Goal: Task Accomplishment & Management: Complete application form

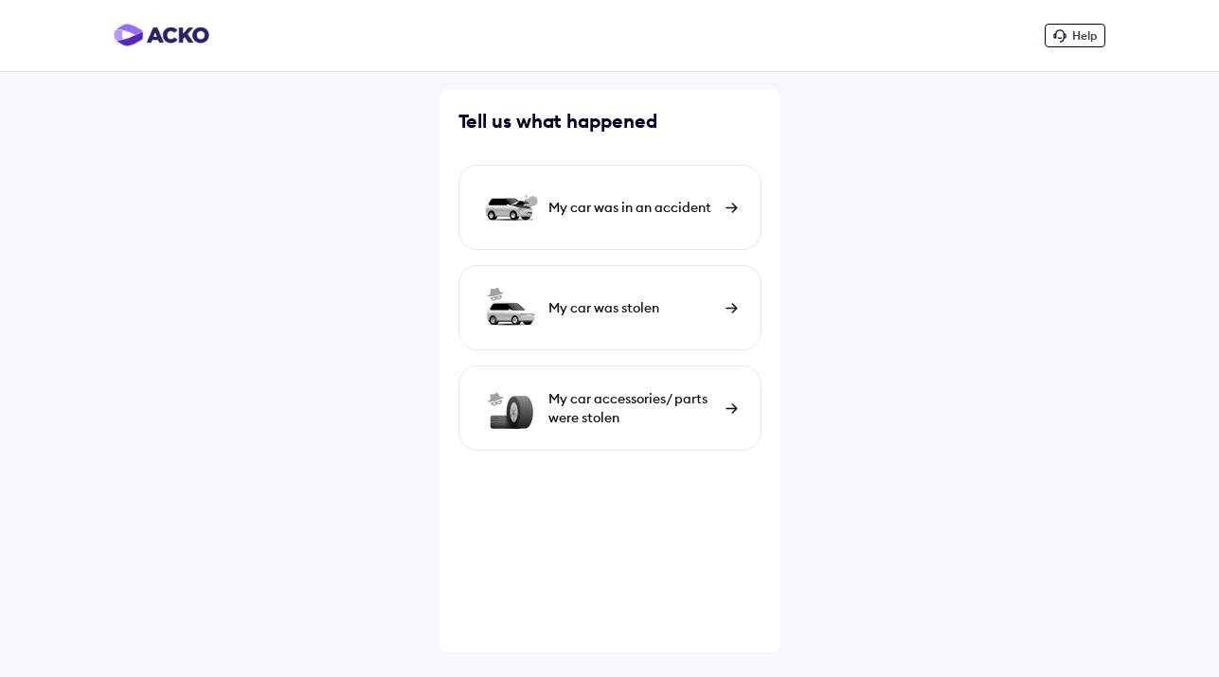
click at [722, 212] on div "My car was in an accident" at bounding box center [609, 207] width 303 height 85
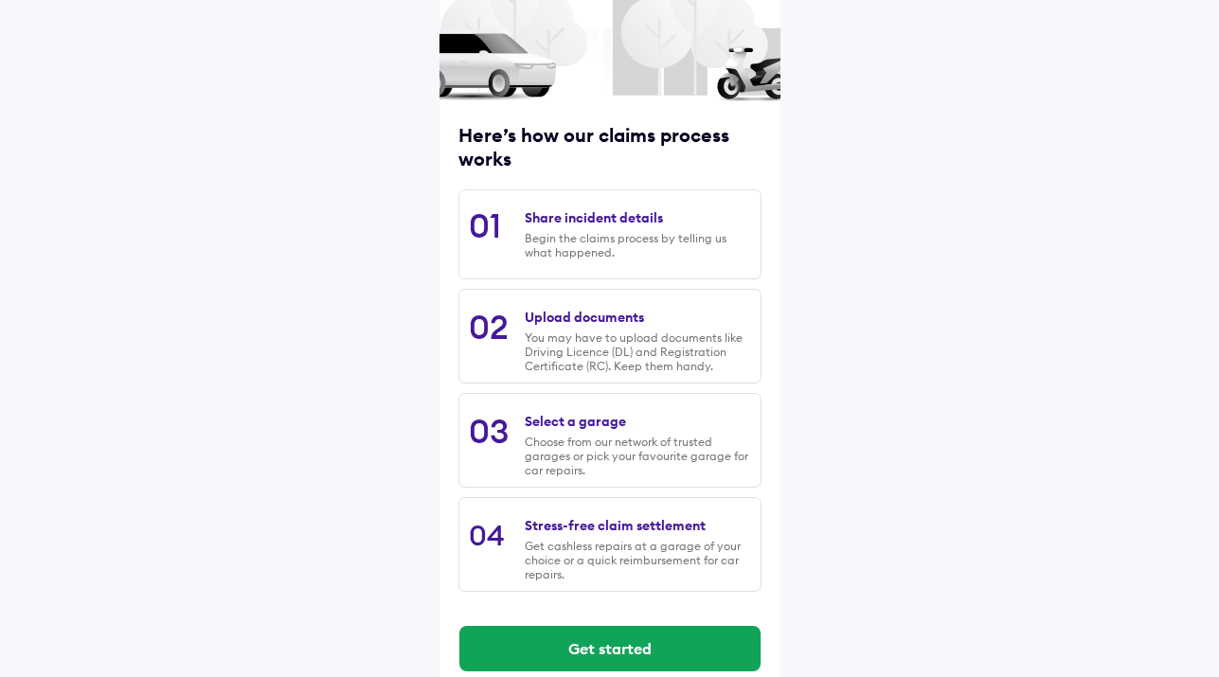
scroll to position [172, 0]
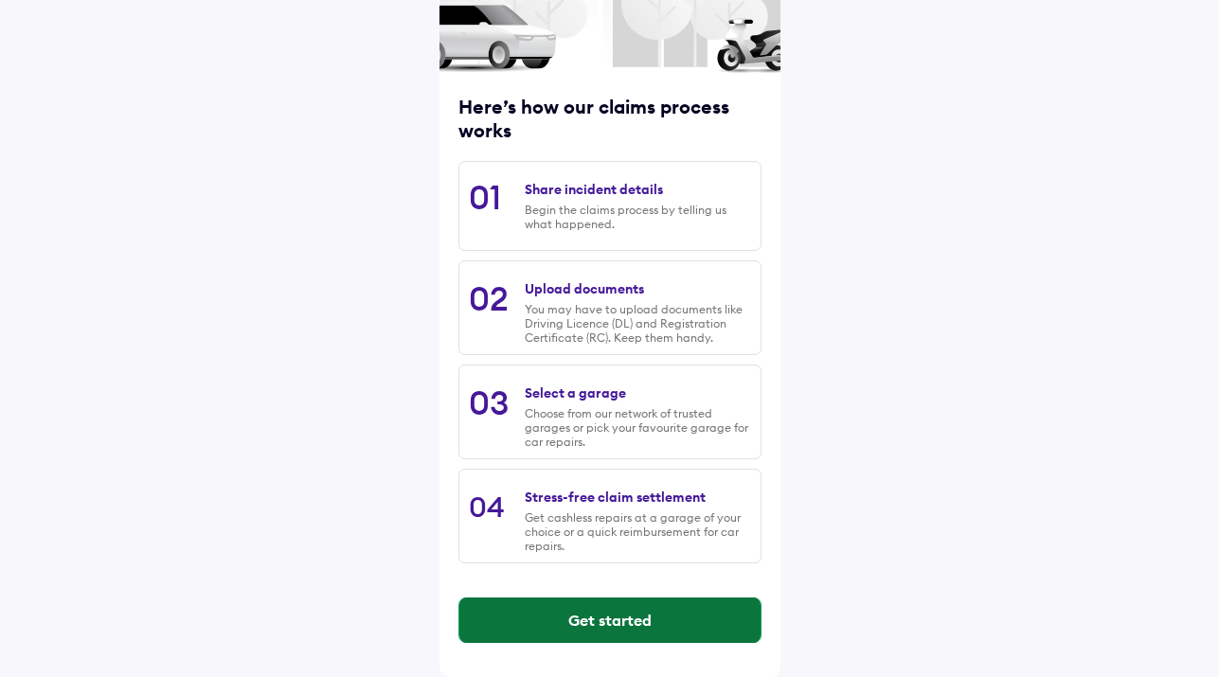
click at [634, 615] on button "Get started" at bounding box center [609, 620] width 301 height 45
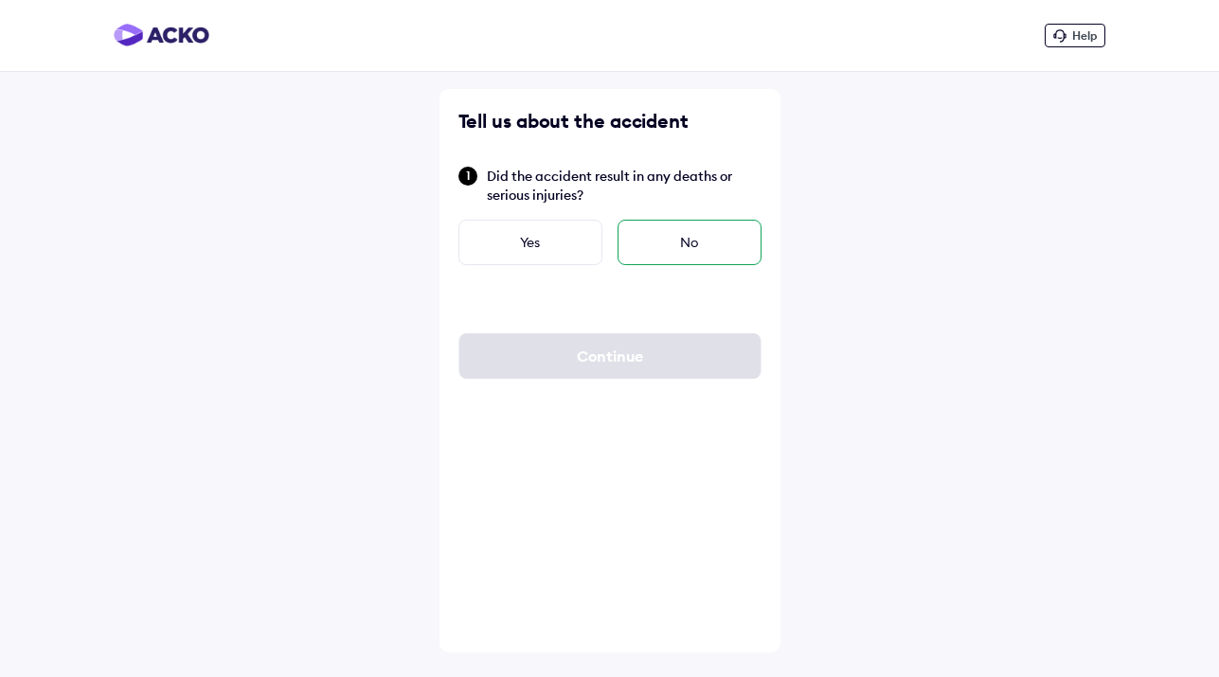
click at [656, 245] on div "No" at bounding box center [690, 242] width 144 height 45
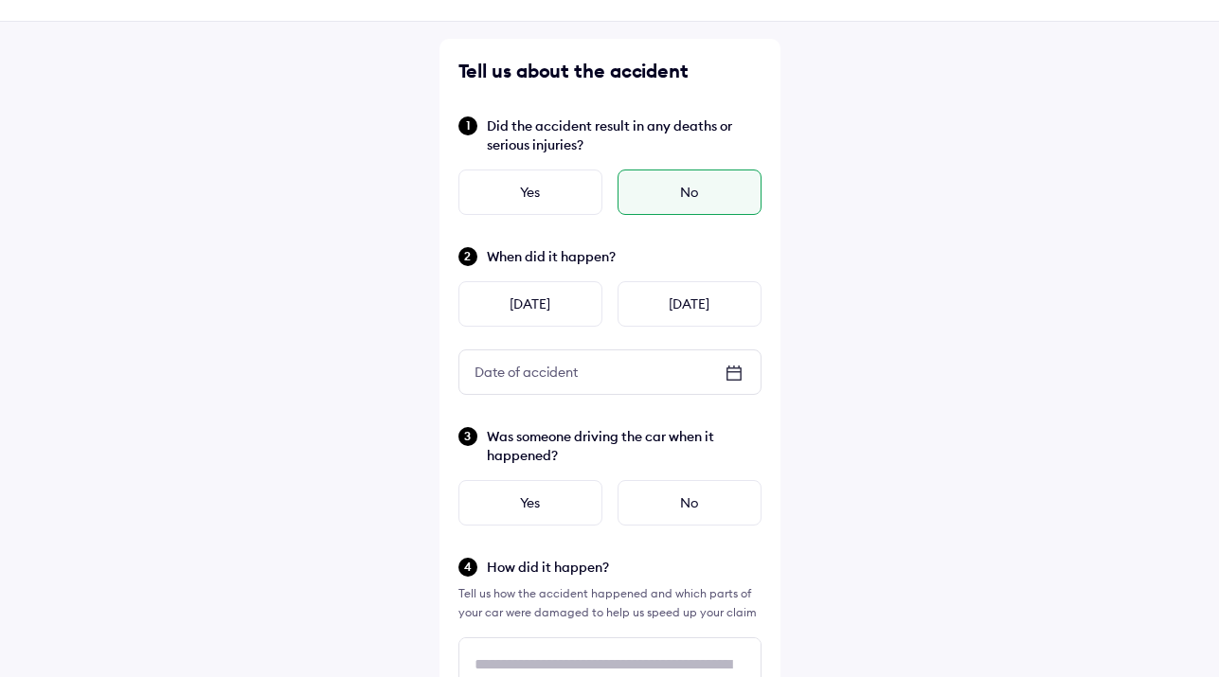
scroll to position [56, 0]
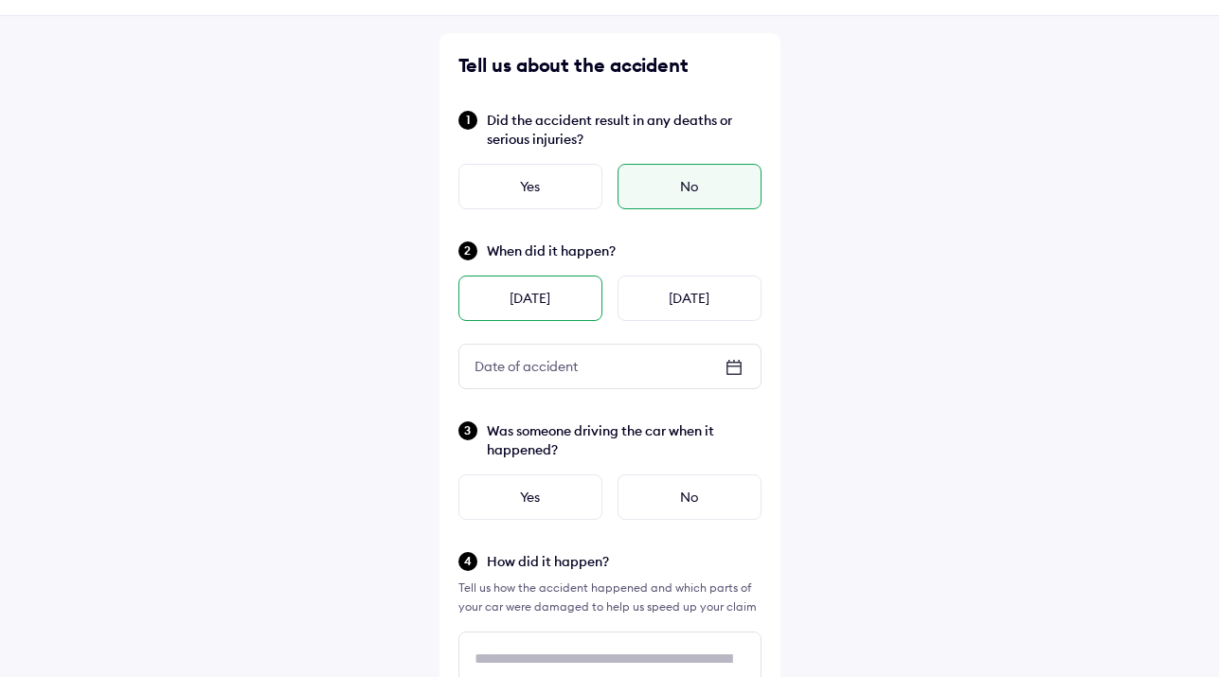
click at [545, 296] on div "[DATE]" at bounding box center [530, 298] width 144 height 45
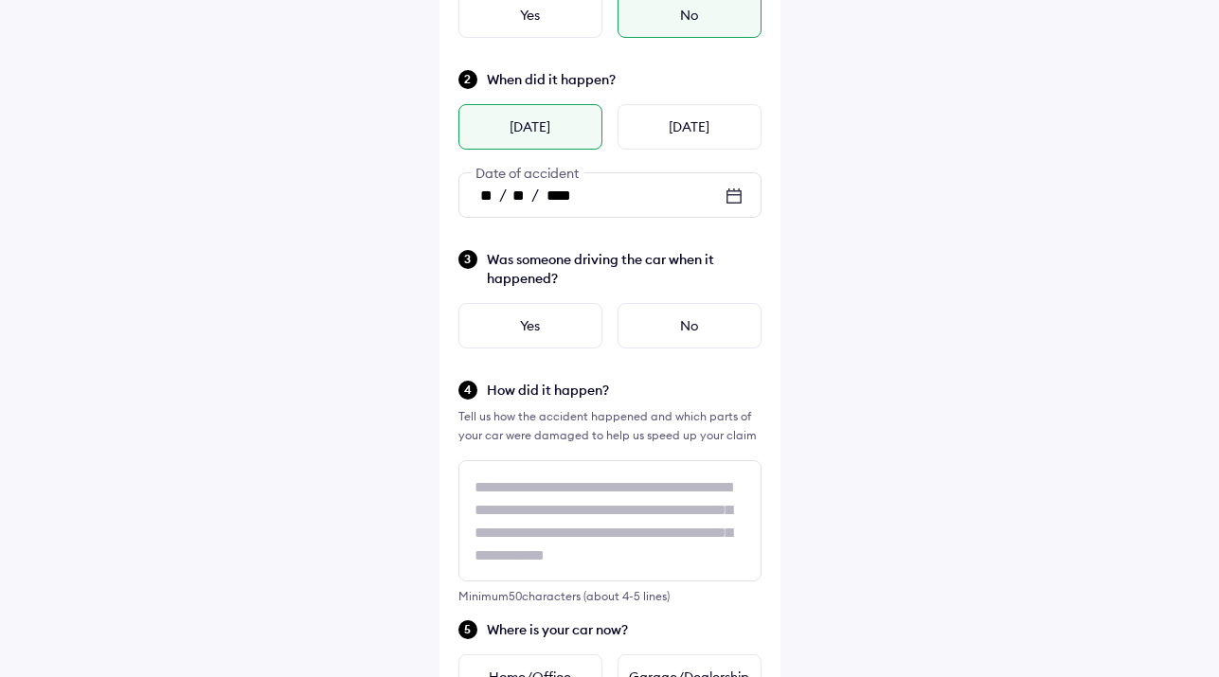
scroll to position [234, 0]
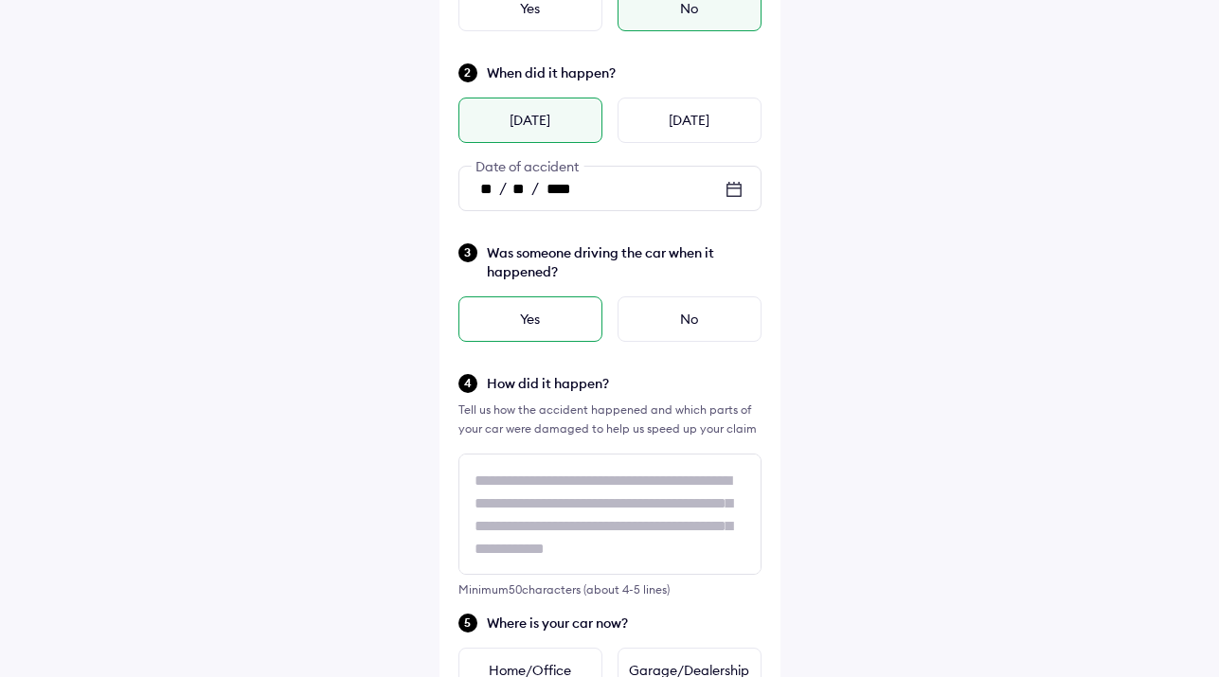
click at [572, 309] on div "Yes" at bounding box center [530, 318] width 144 height 45
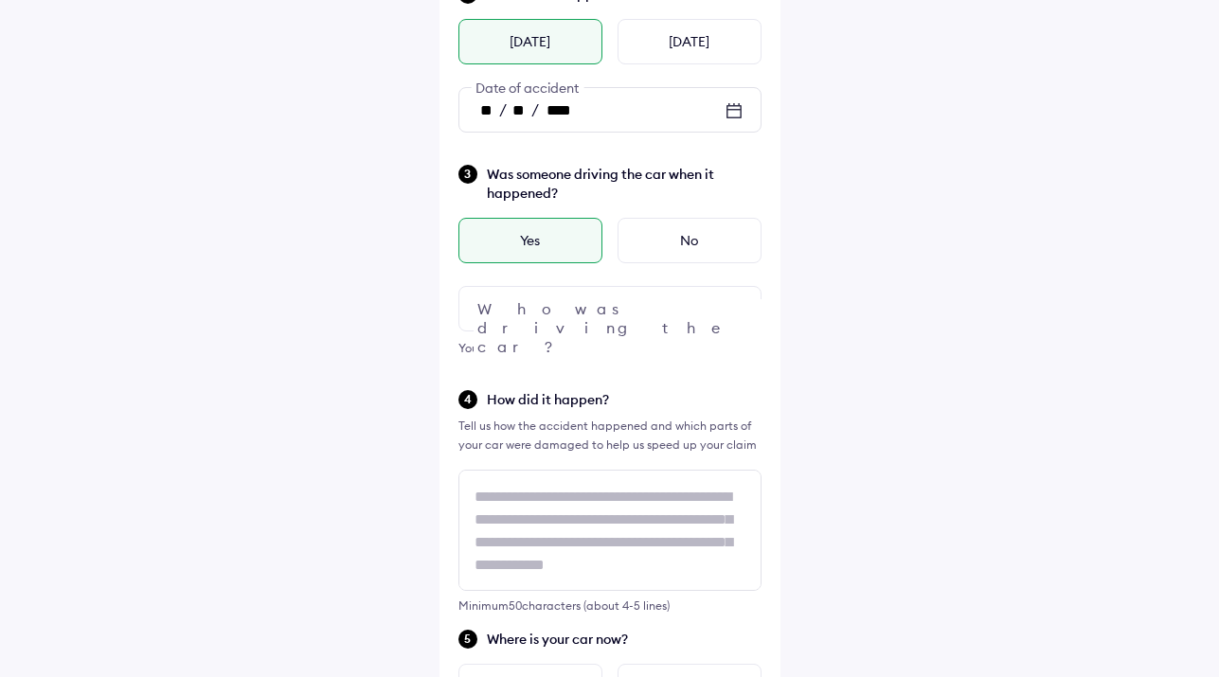
scroll to position [314, 0]
click at [572, 309] on div at bounding box center [609, 306] width 303 height 45
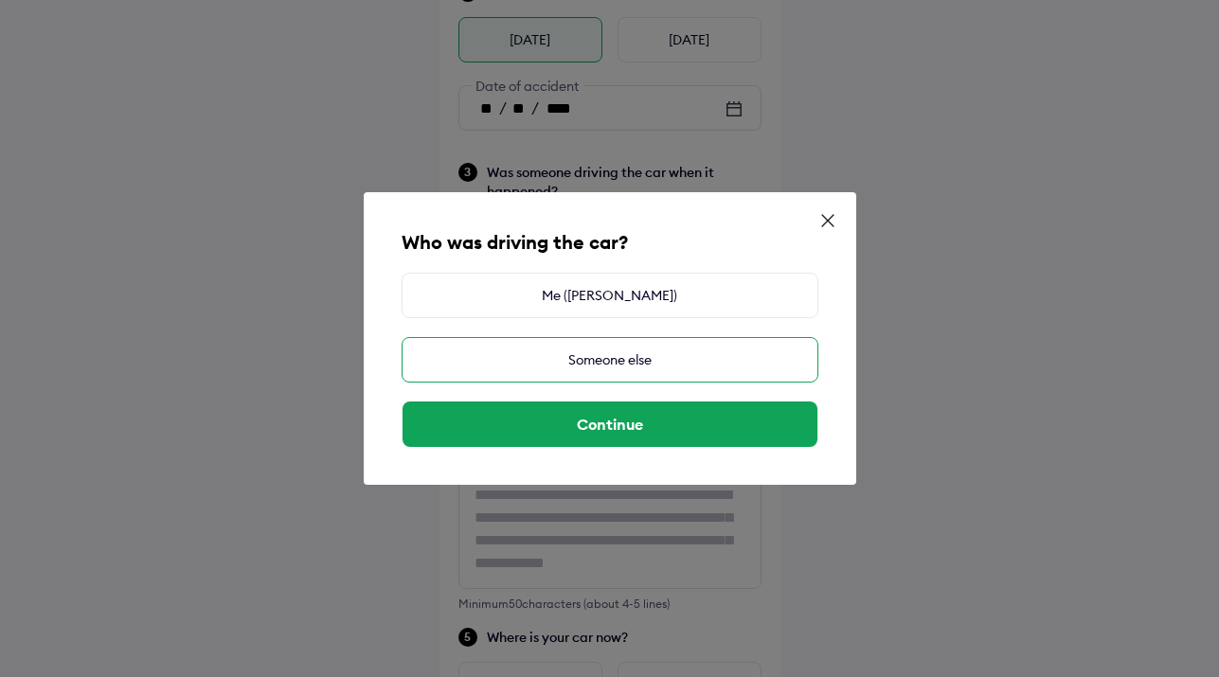
click at [608, 355] on div "Someone else" at bounding box center [610, 359] width 417 height 45
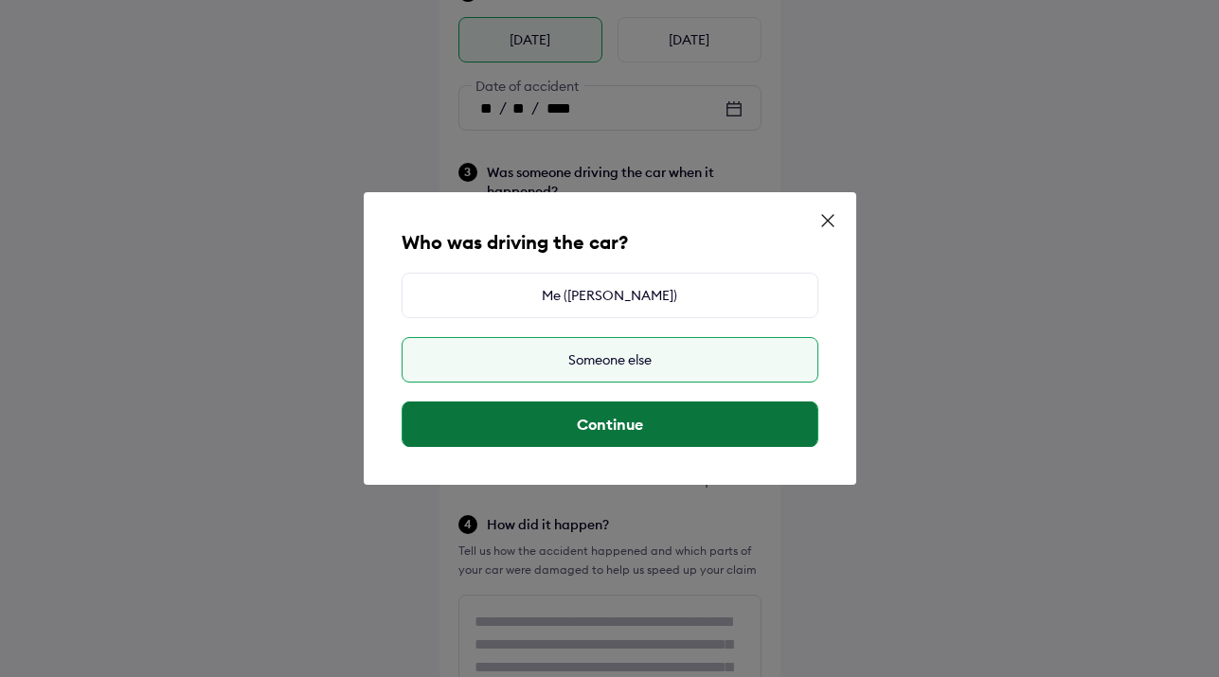
click at [627, 422] on button "Continue" at bounding box center [610, 424] width 415 height 45
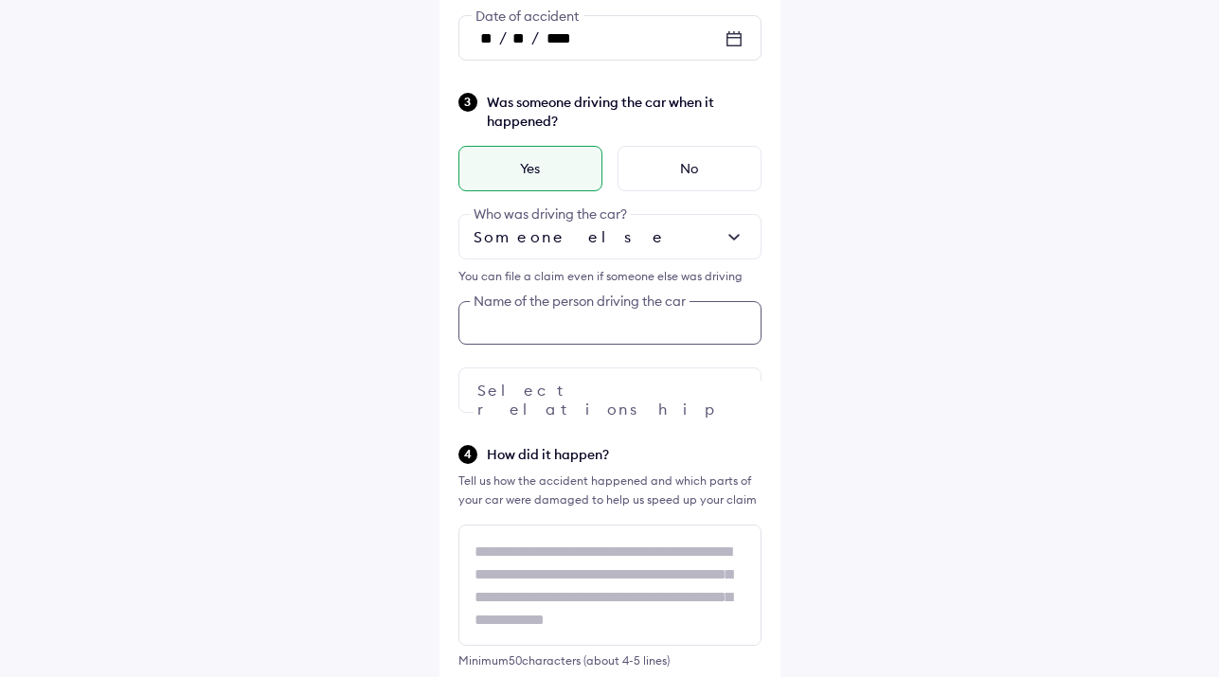
scroll to position [368, 0]
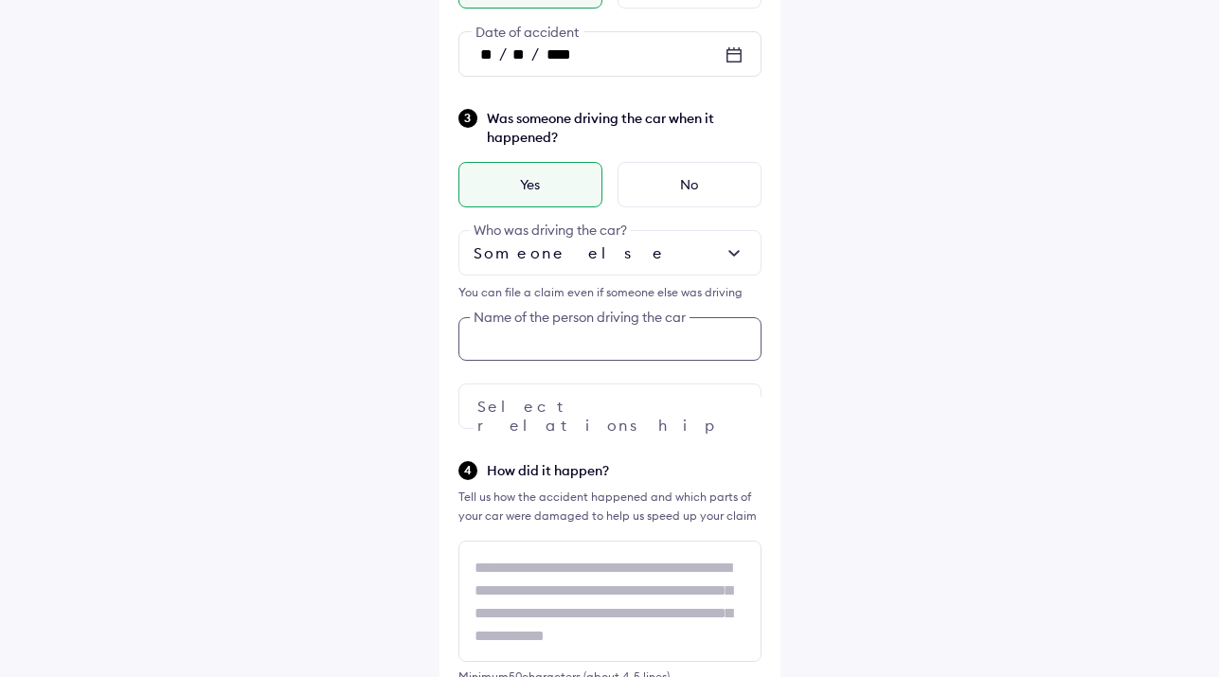
click at [614, 332] on input "text" at bounding box center [609, 339] width 303 height 44
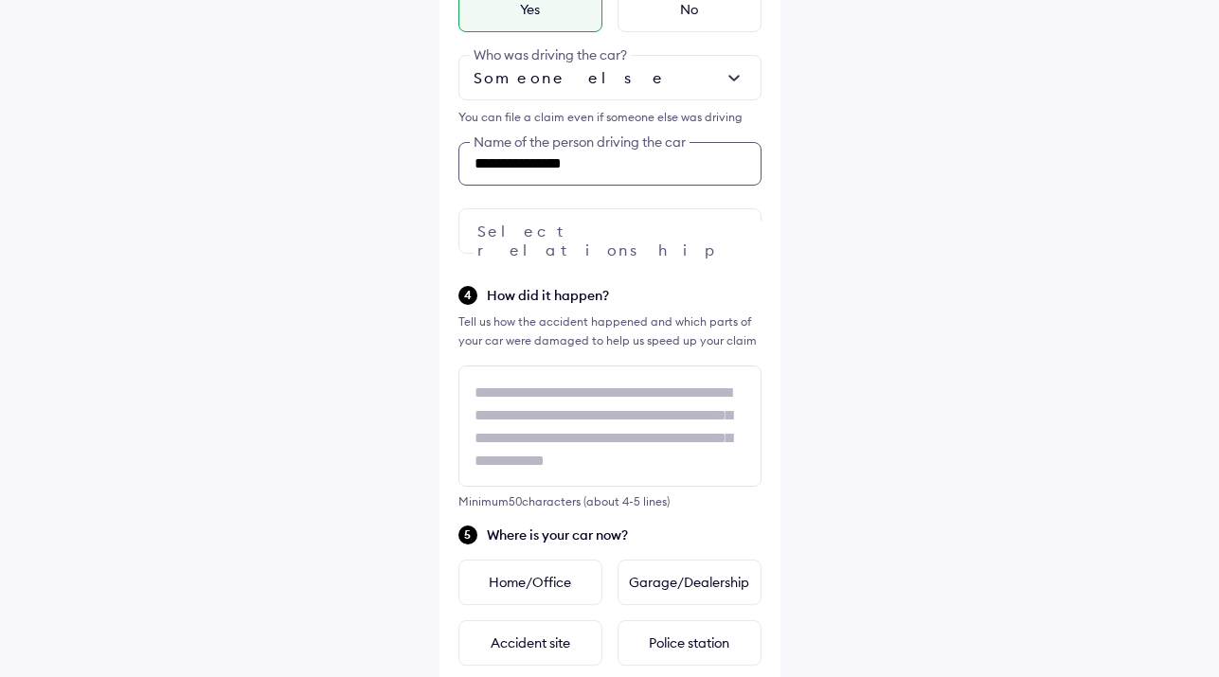
scroll to position [556, 0]
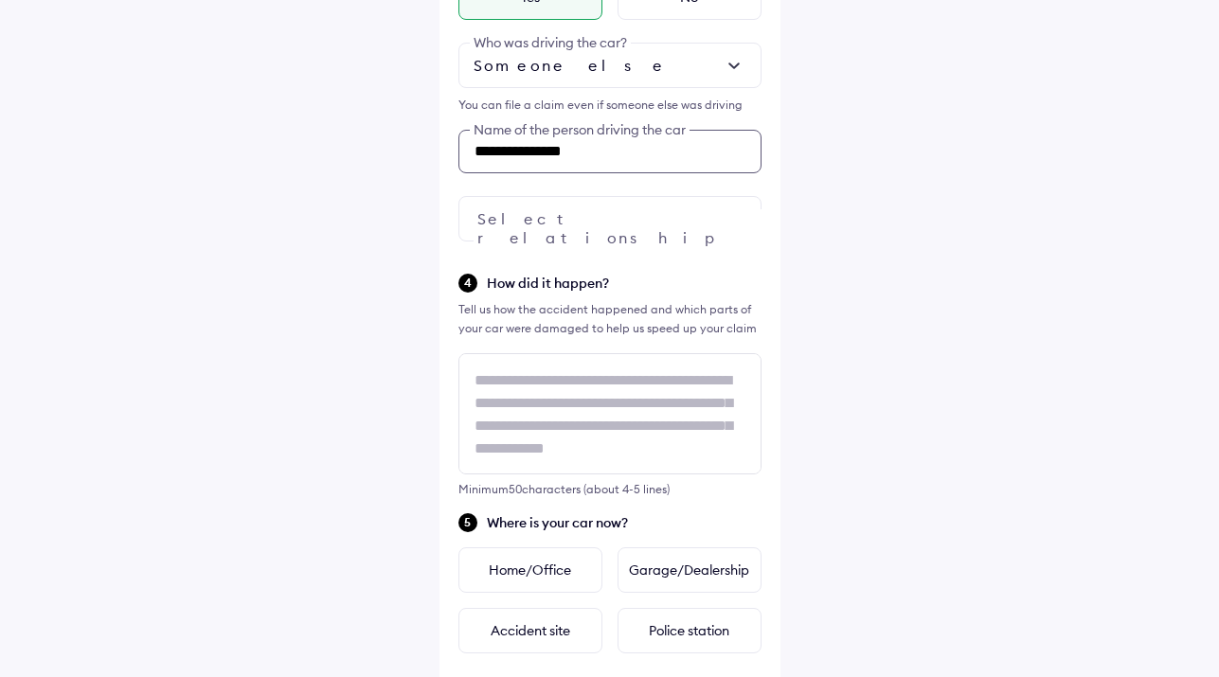
type input "**********"
click at [656, 232] on div at bounding box center [609, 218] width 303 height 45
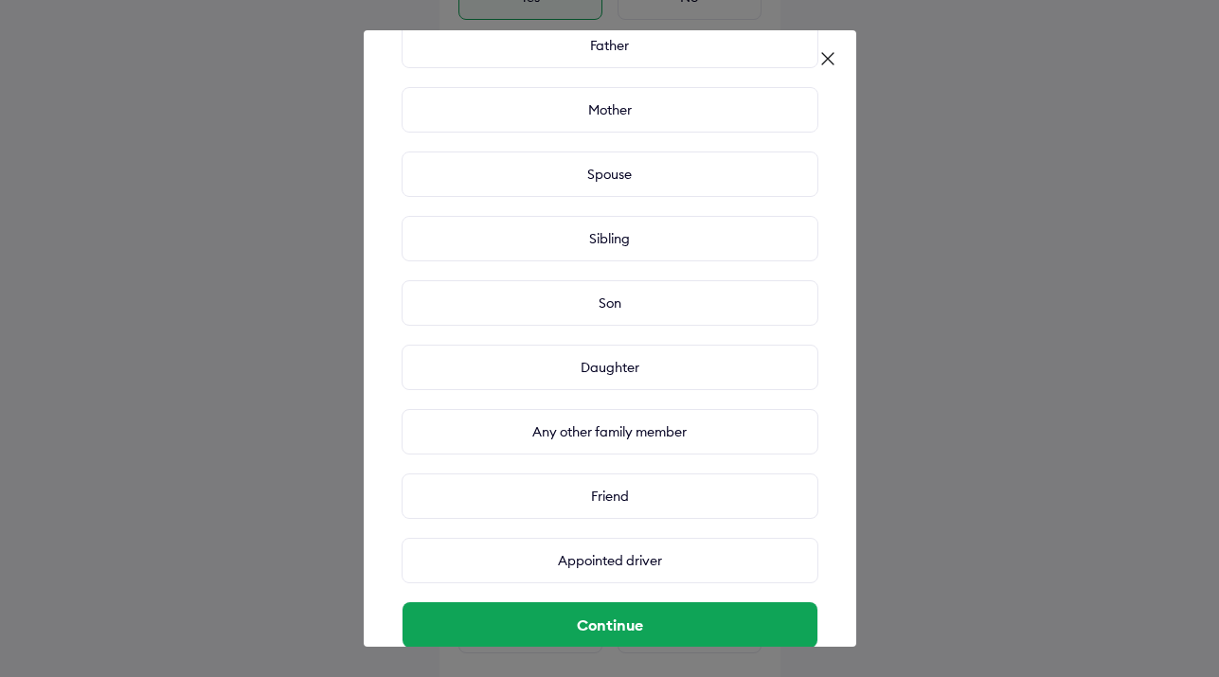
scroll to position [127, 0]
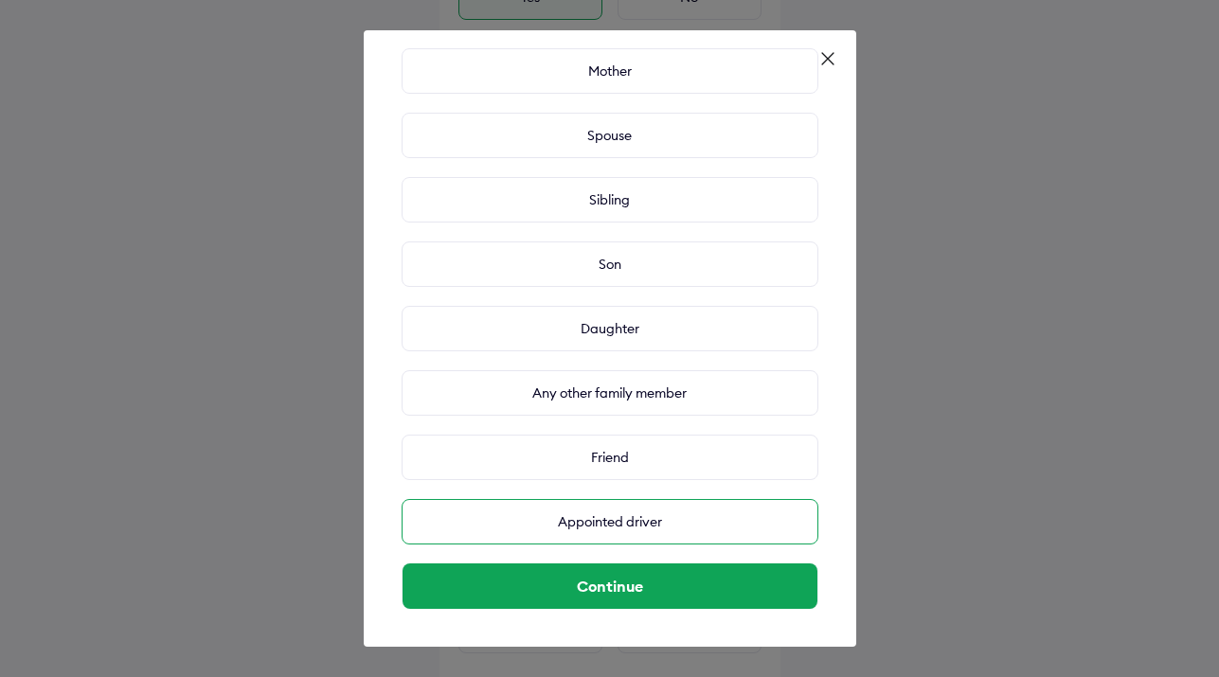
click at [638, 520] on div "Appointed driver" at bounding box center [610, 521] width 417 height 45
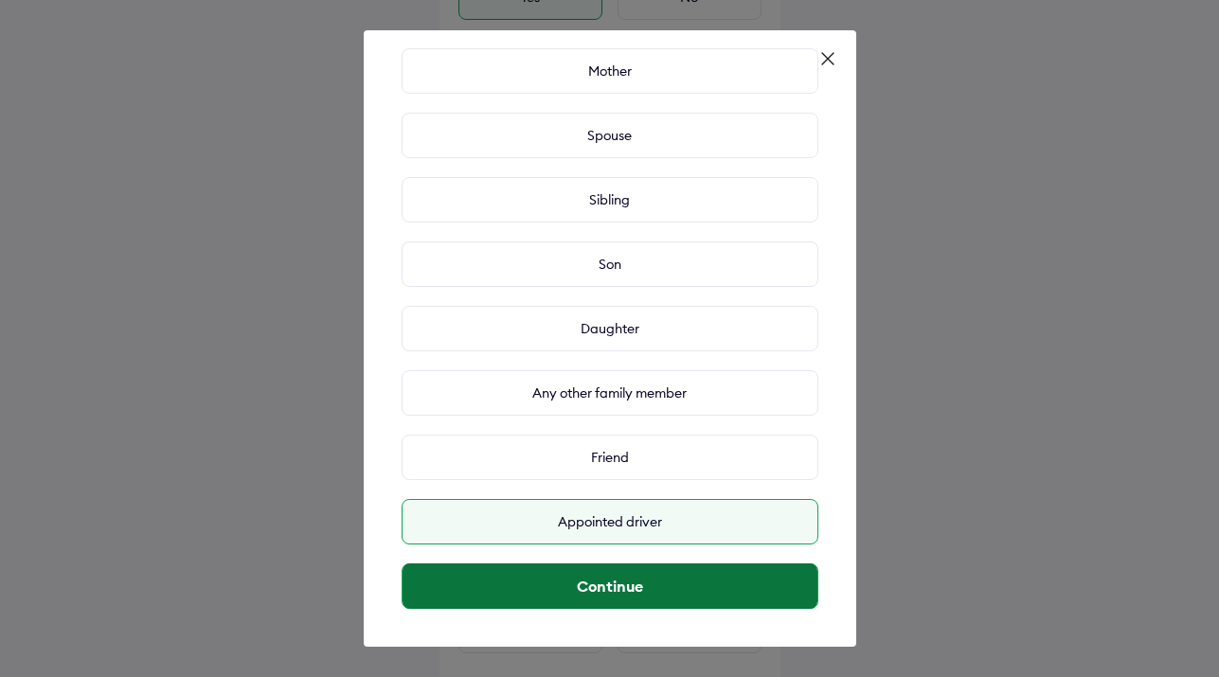
click at [651, 580] on button "Continue" at bounding box center [610, 586] width 415 height 45
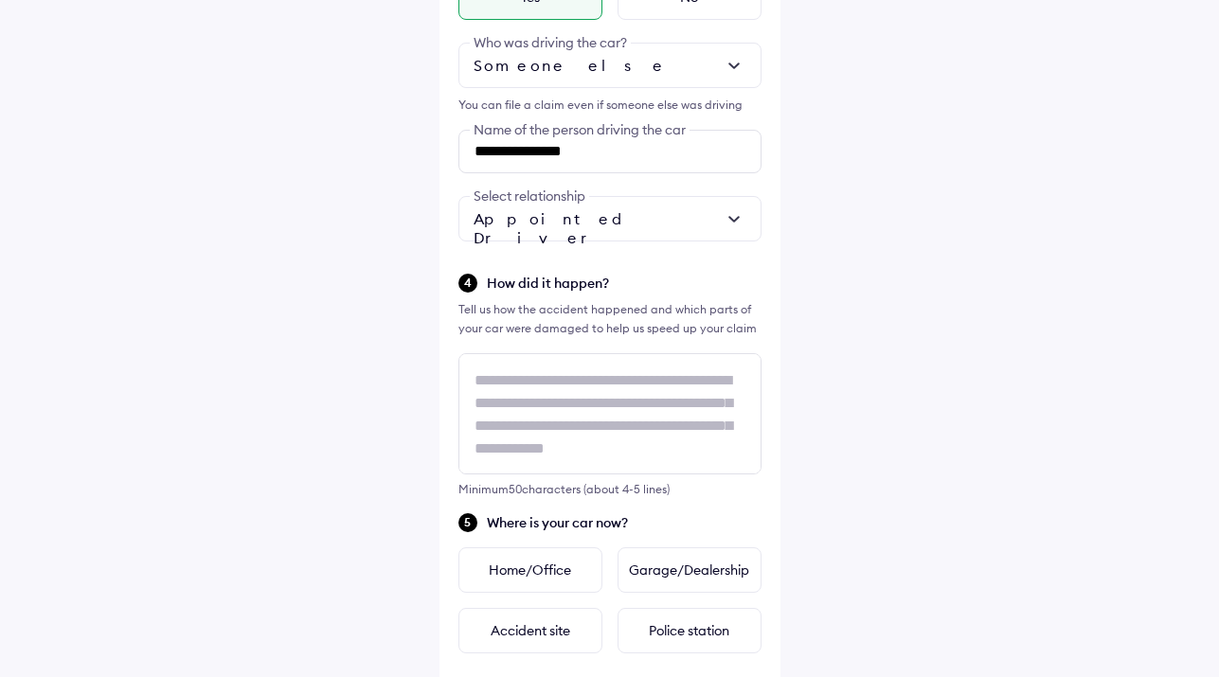
scroll to position [2, 0]
click at [559, 572] on div "Home/Office" at bounding box center [530, 570] width 144 height 45
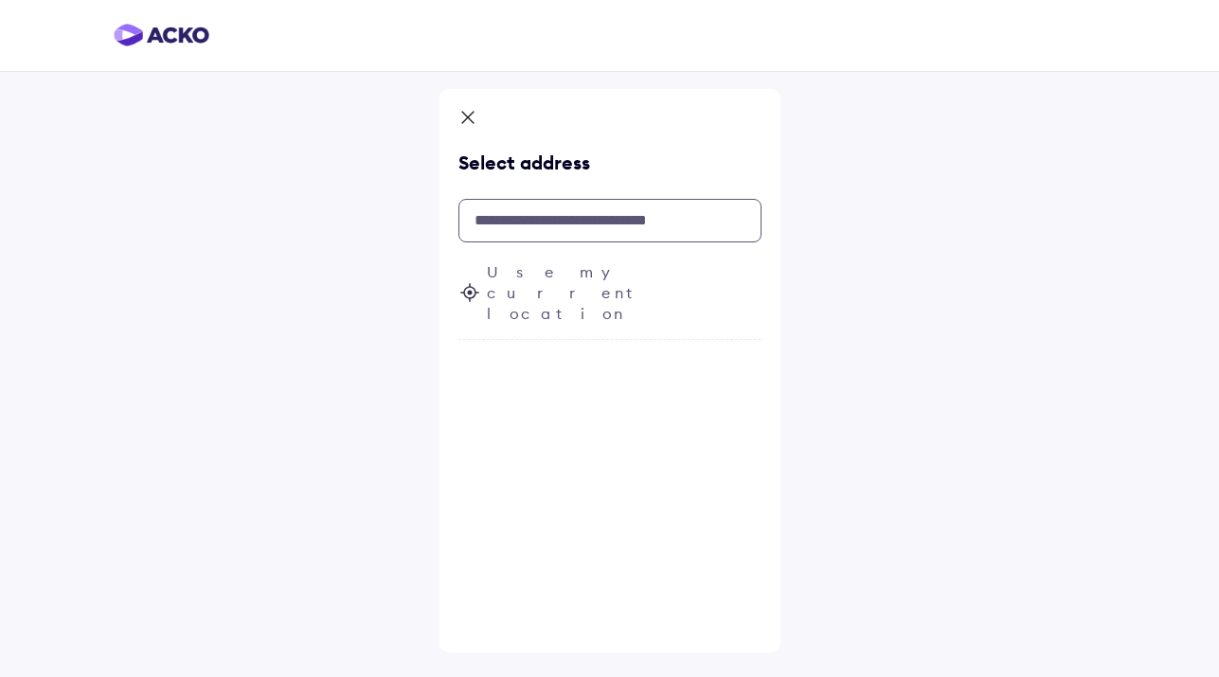
click at [565, 219] on input "text" at bounding box center [609, 221] width 303 height 44
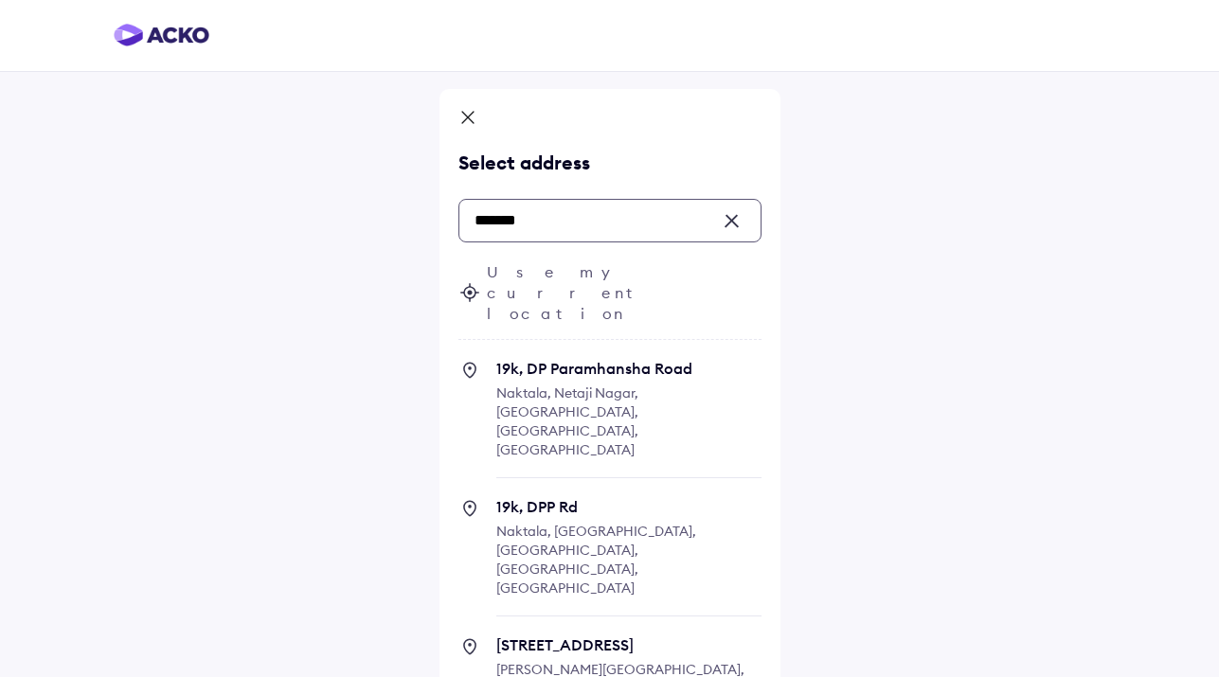
click at [619, 497] on span "[STREET_ADDRESS]" at bounding box center [628, 556] width 265 height 119
type input "*******"
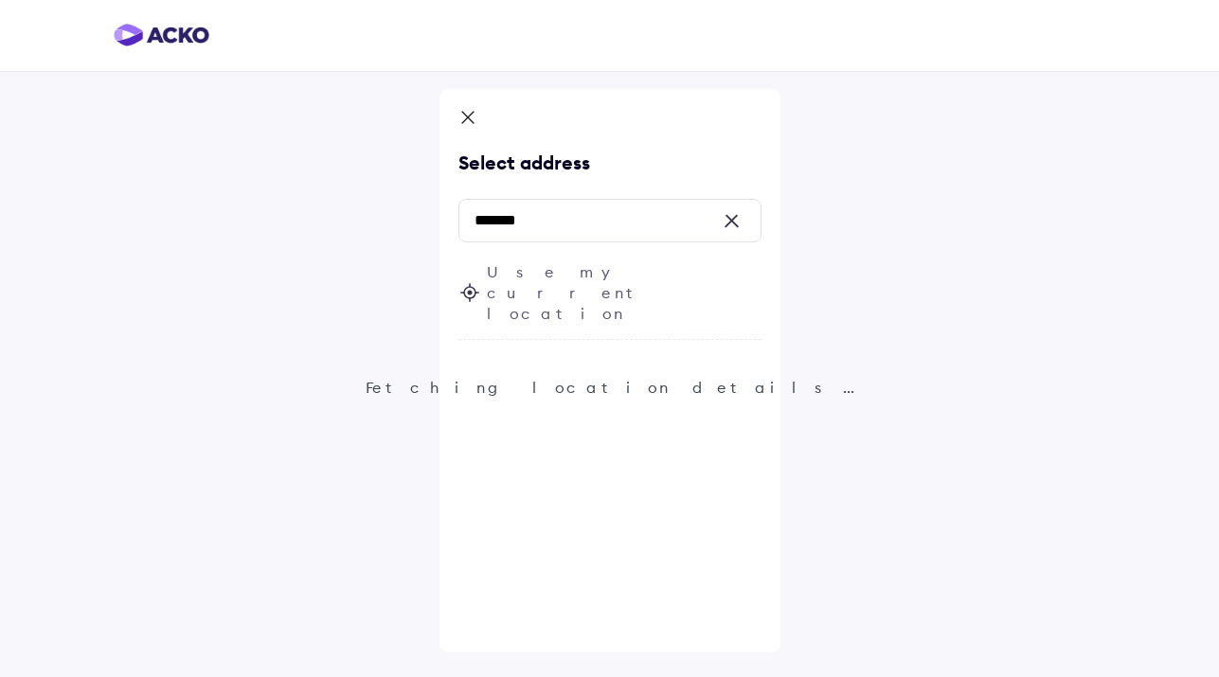
click at [470, 121] on icon at bounding box center [467, 119] width 19 height 23
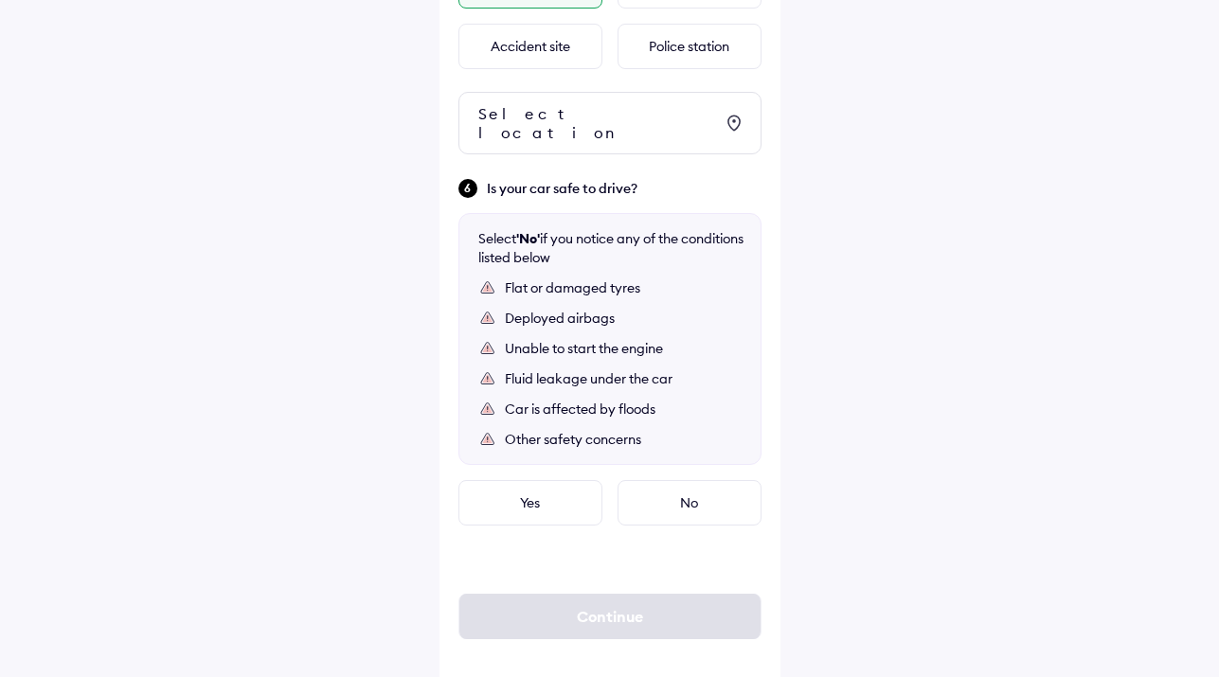
scroll to position [1144, 0]
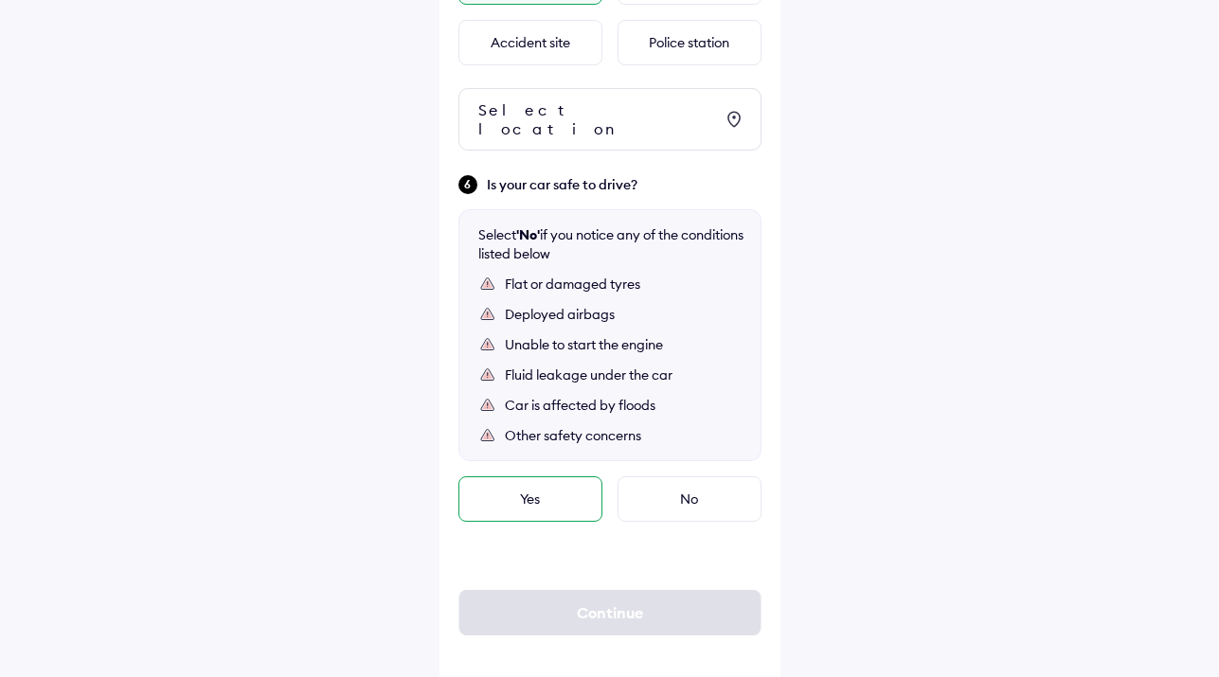
click at [574, 477] on div "Yes" at bounding box center [530, 498] width 144 height 45
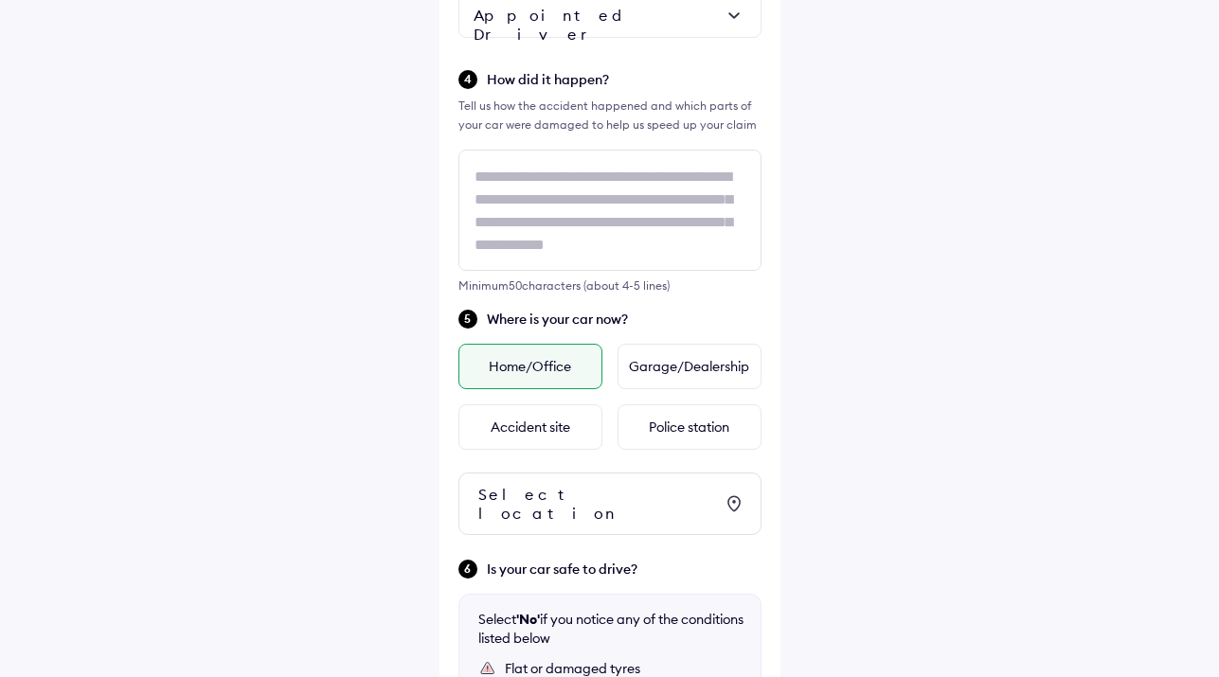
scroll to position [794, 0]
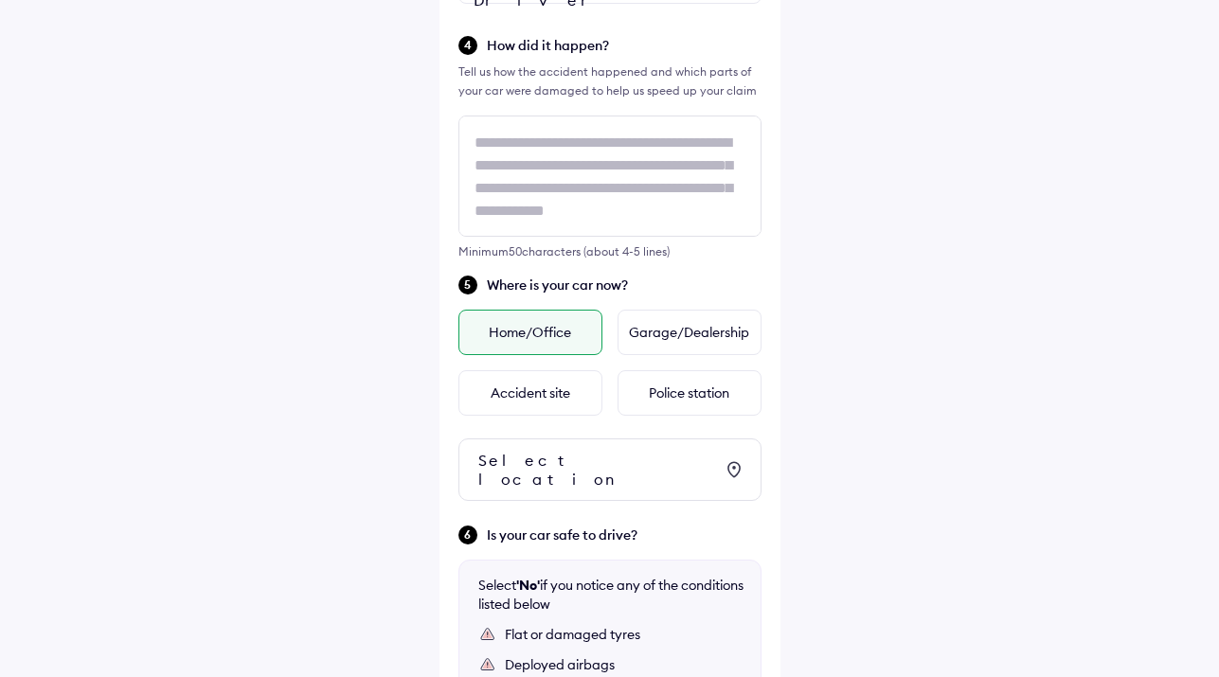
click at [573, 453] on div "Select location" at bounding box center [595, 470] width 235 height 38
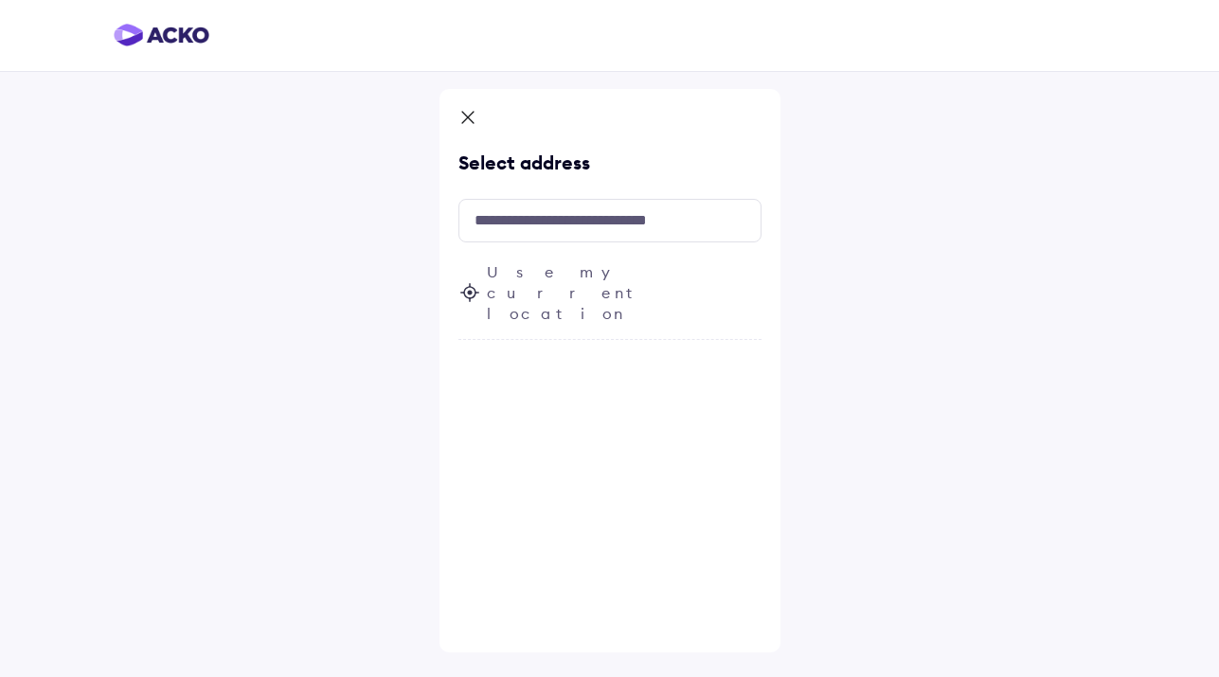
click at [556, 276] on span "Use my current location" at bounding box center [624, 292] width 275 height 63
click at [591, 229] on input "text" at bounding box center [609, 221] width 303 height 44
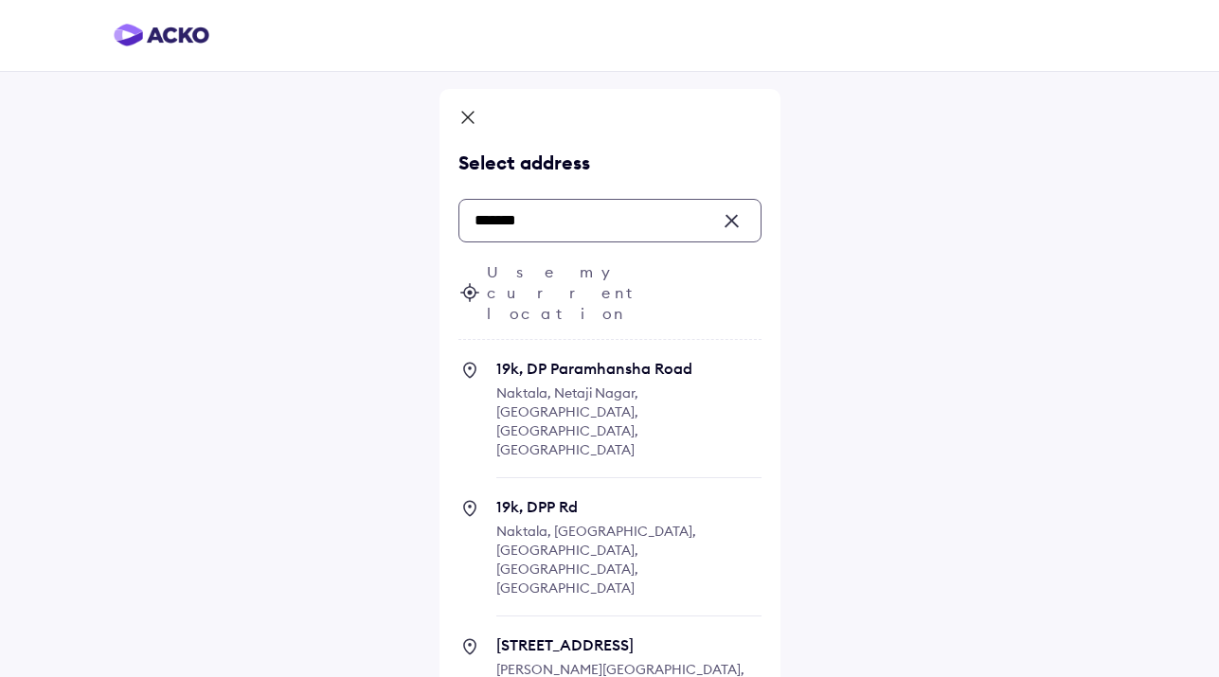
click at [535, 497] on span "19k, DPP Rd" at bounding box center [628, 506] width 265 height 19
type input "*******"
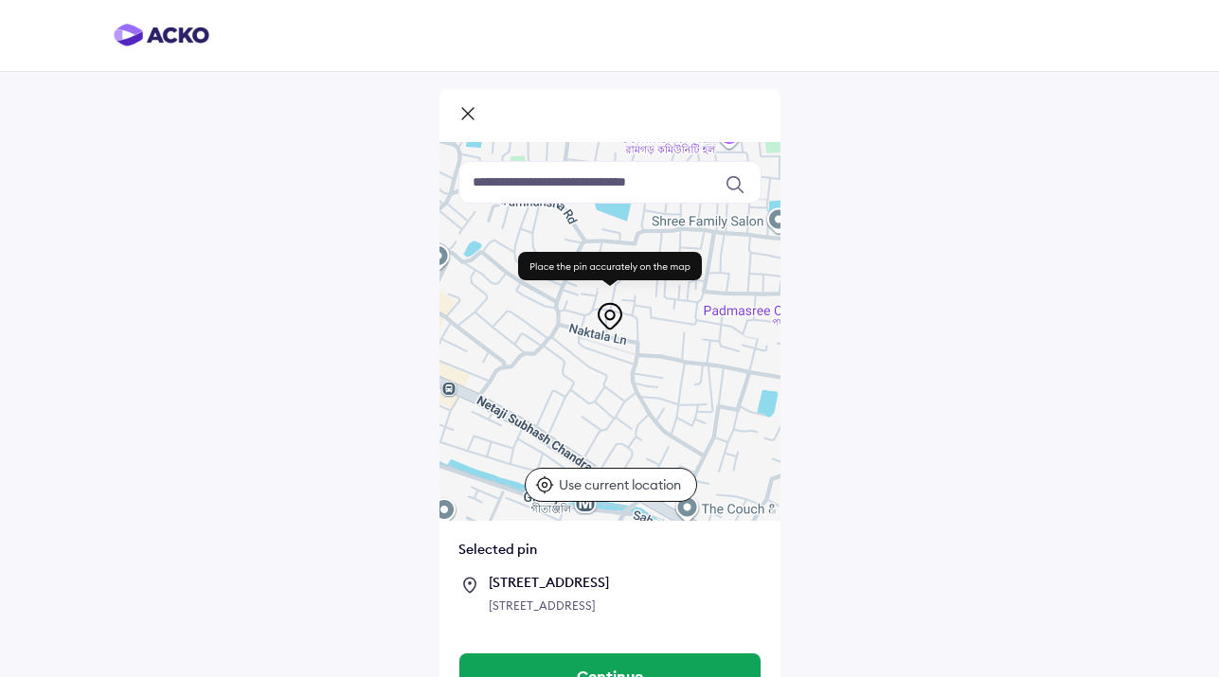
scroll to position [60, 0]
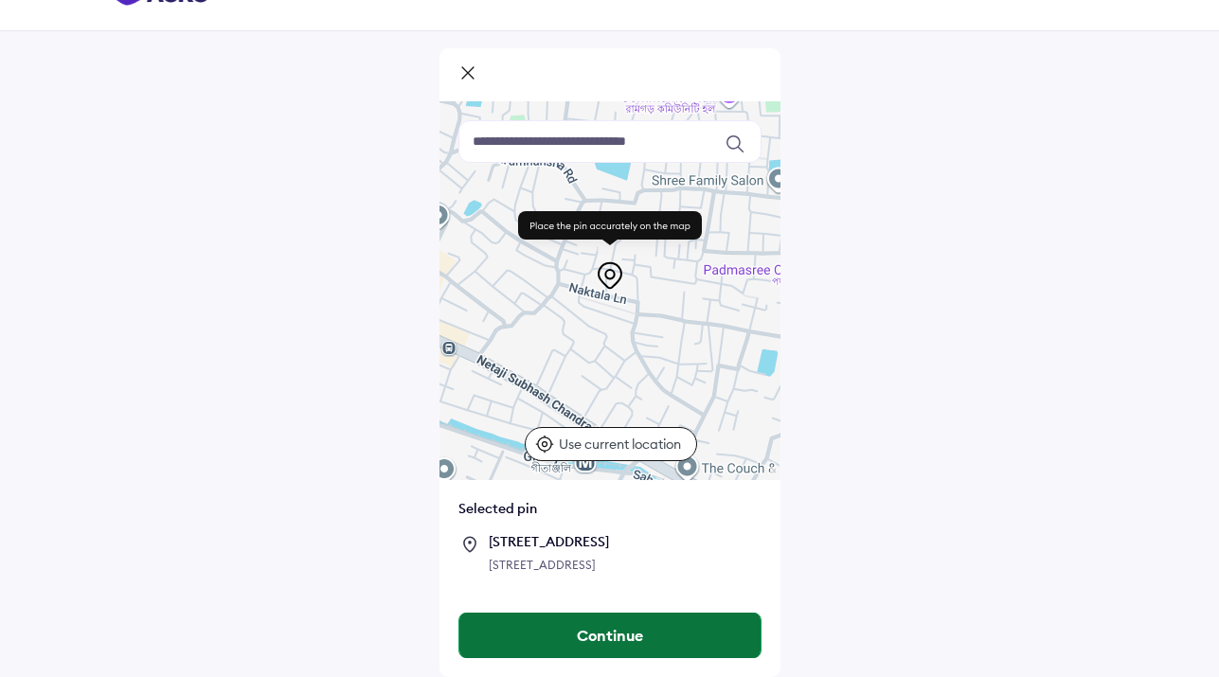
click at [616, 631] on button "Continue" at bounding box center [609, 635] width 301 height 45
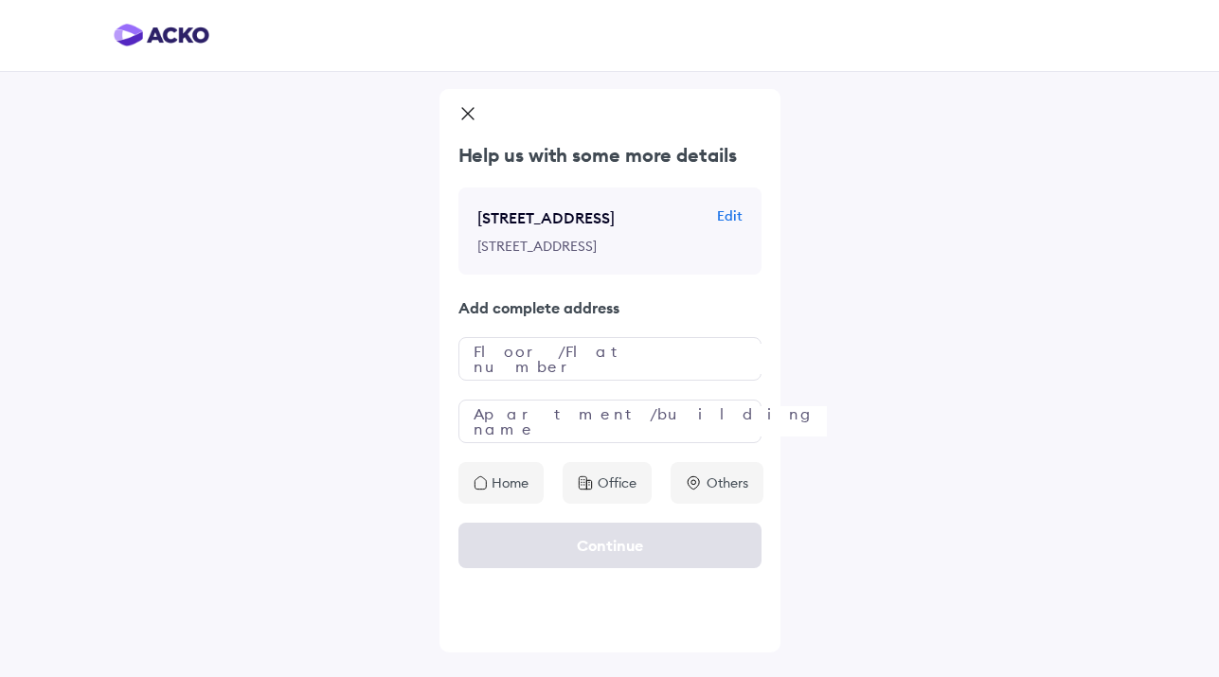
scroll to position [0, 0]
click at [532, 381] on input "text" at bounding box center [609, 359] width 303 height 44
type input "**"
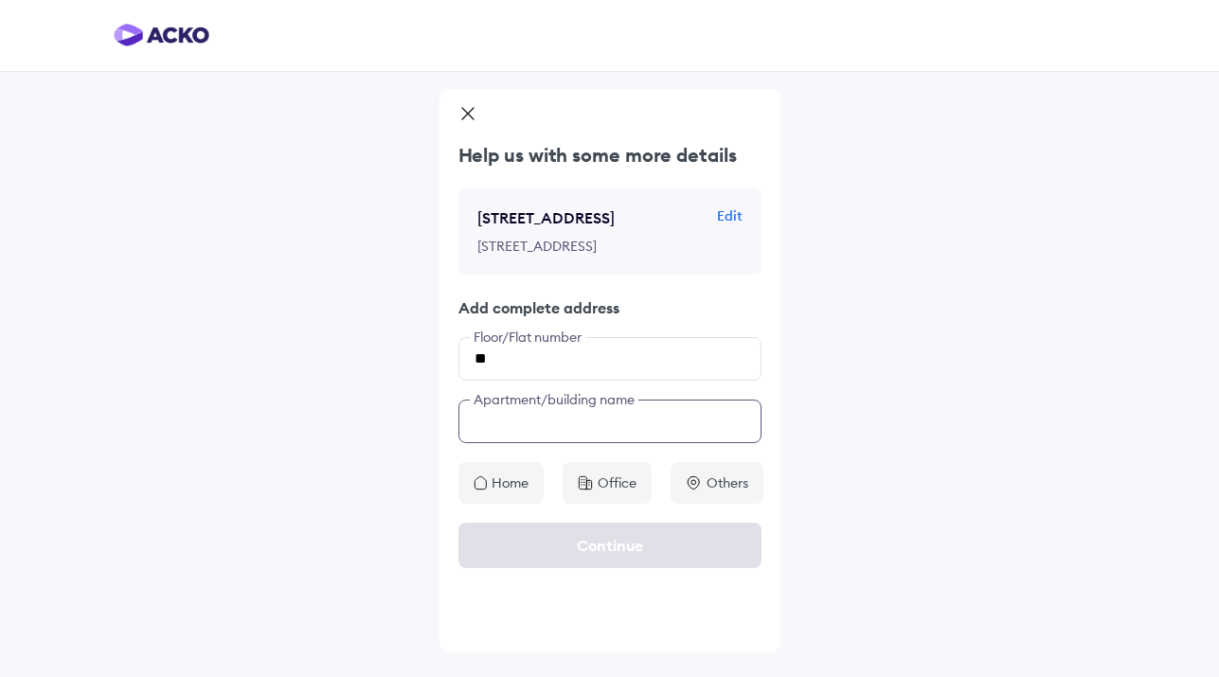
click at [594, 443] on input "text" at bounding box center [609, 422] width 303 height 44
type input "**********"
click at [500, 493] on p "Home" at bounding box center [510, 483] width 37 height 19
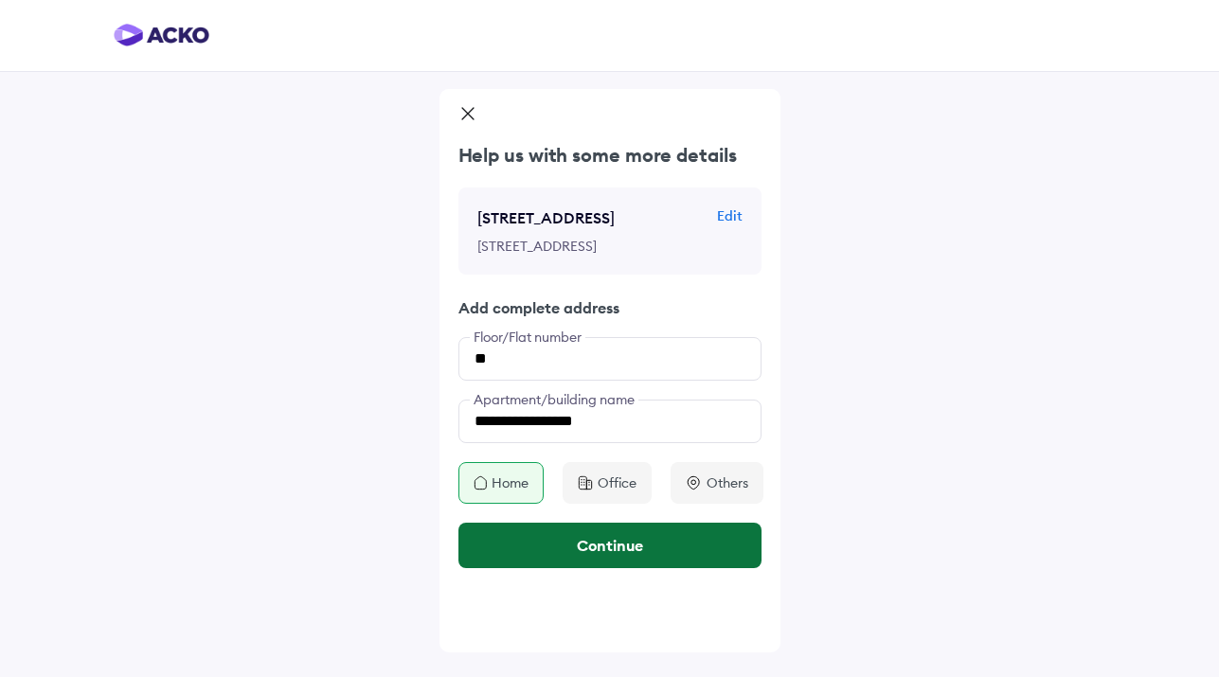
click at [602, 568] on button "Continue" at bounding box center [609, 545] width 303 height 45
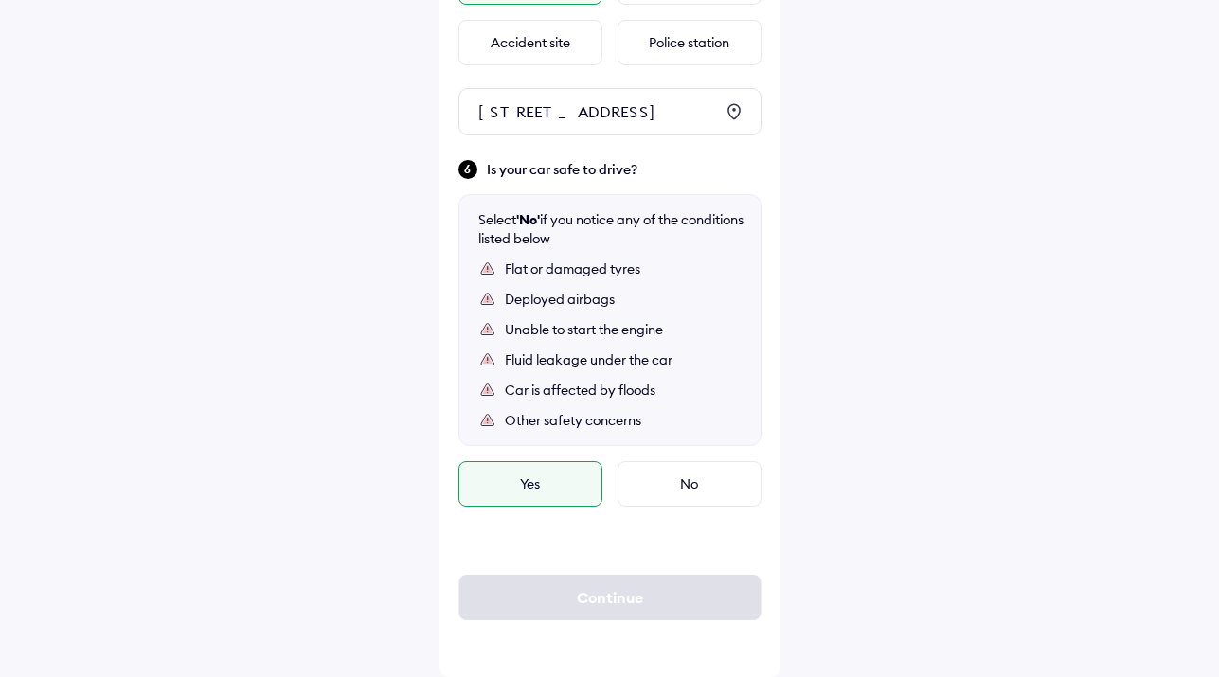
scroll to position [1197, 0]
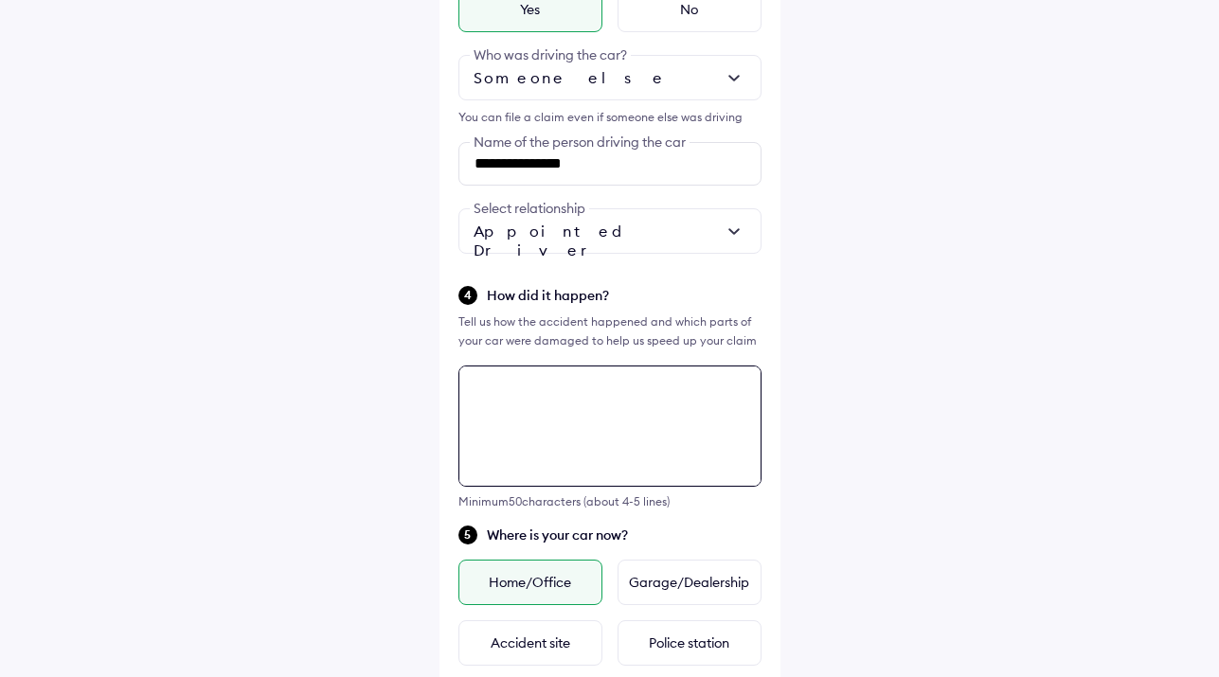
click at [526, 401] on textarea at bounding box center [609, 426] width 303 height 121
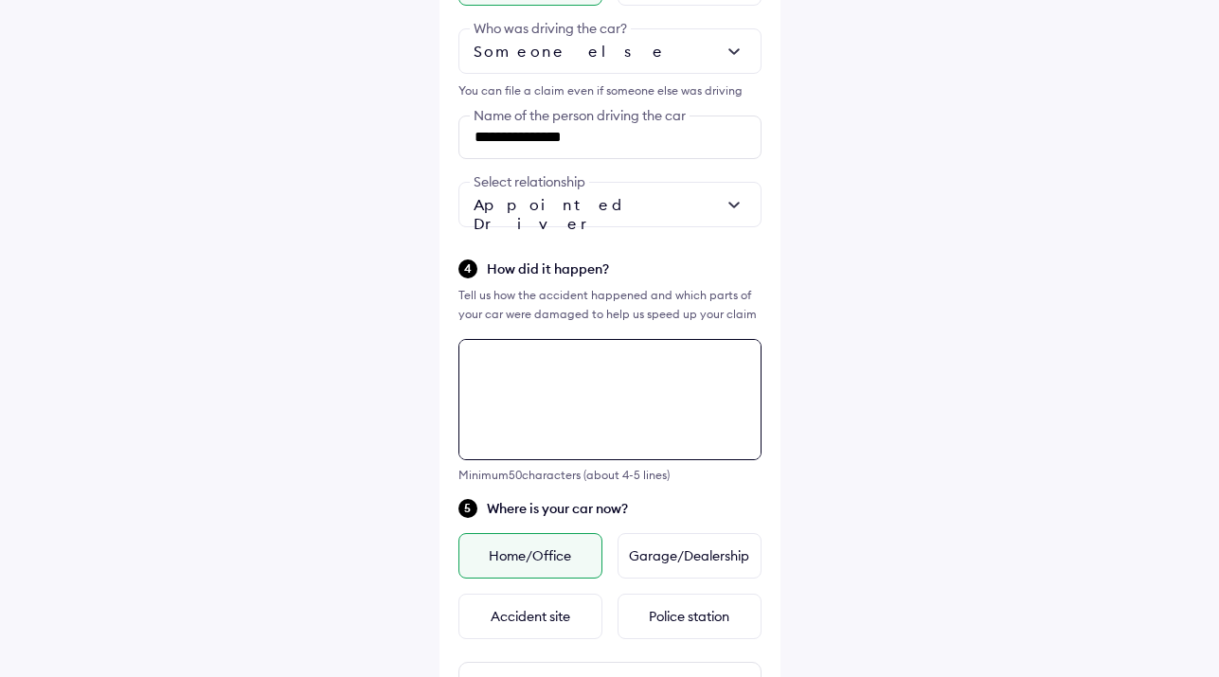
scroll to position [562, 0]
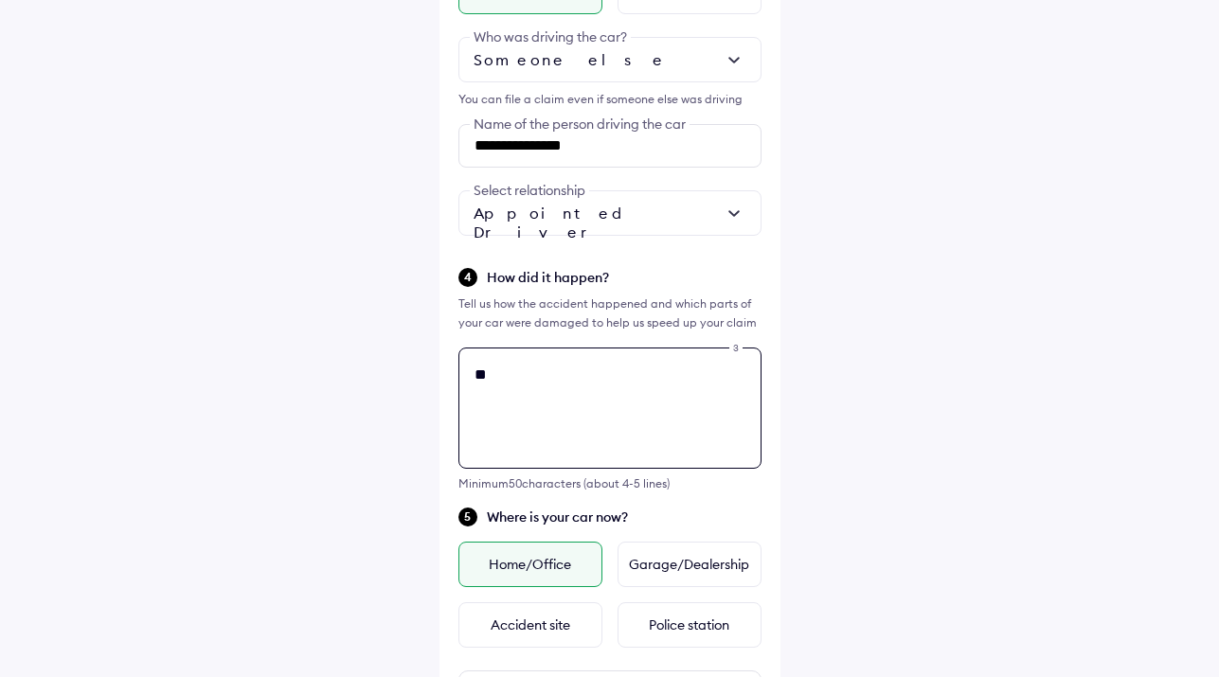
type textarea "*"
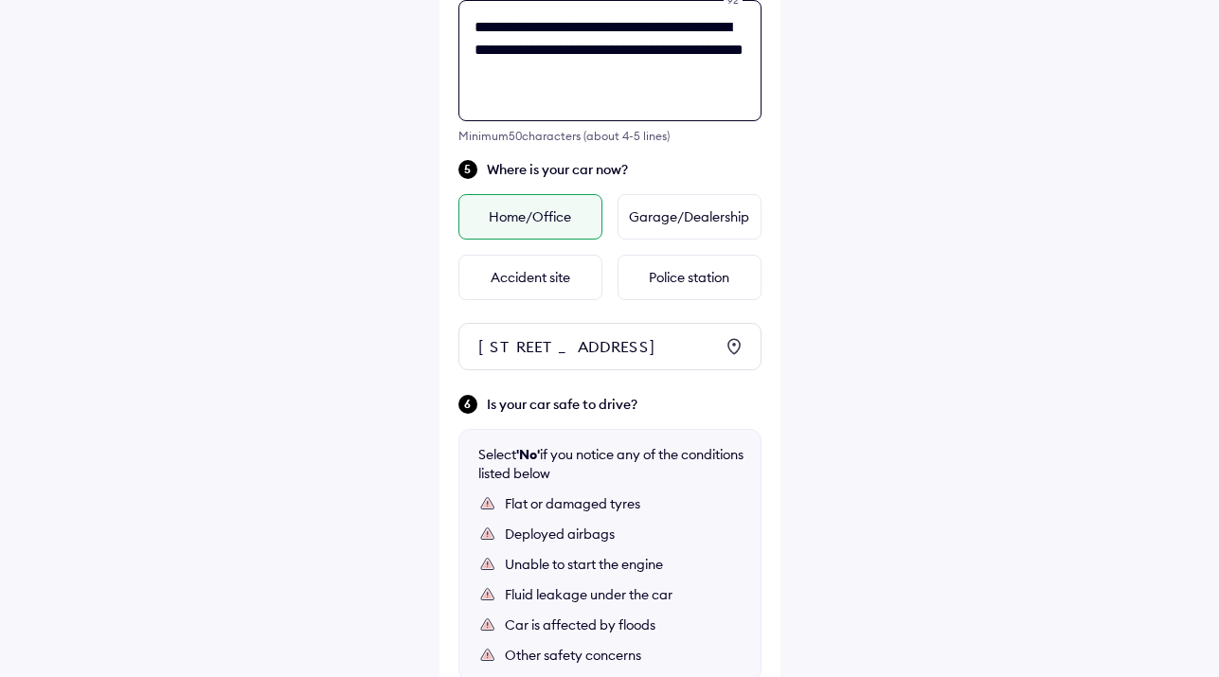
scroll to position [1197, 0]
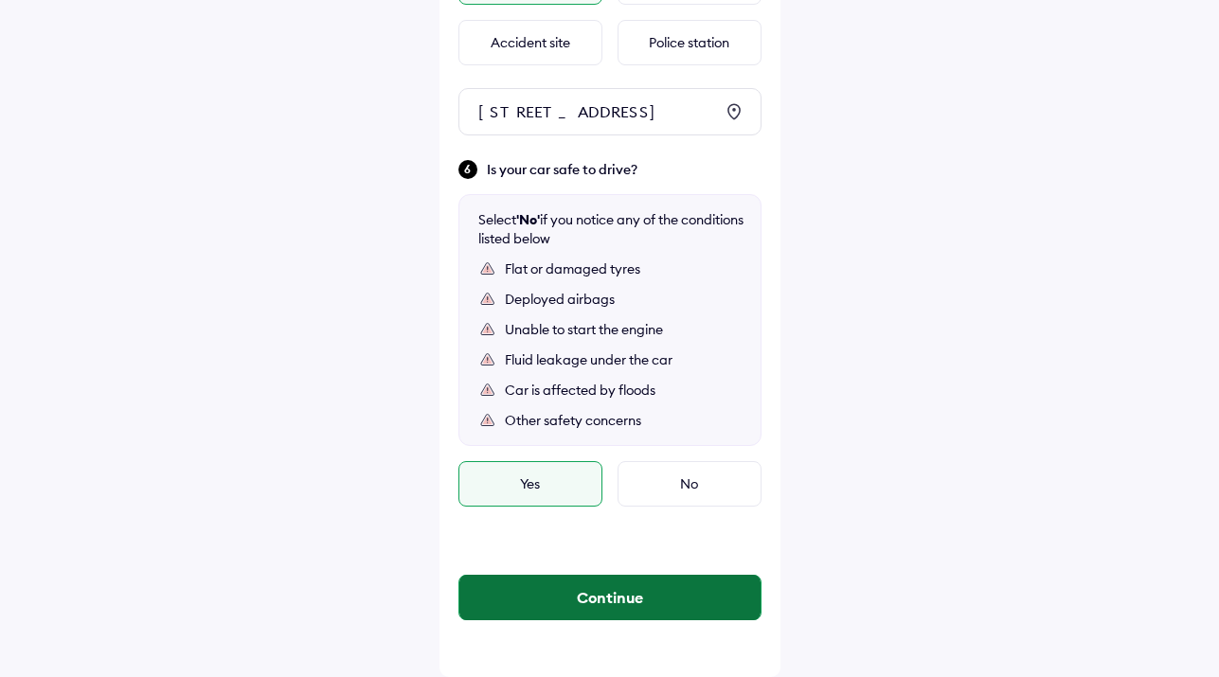
type textarea "**********"
click at [611, 594] on button "Continue" at bounding box center [609, 597] width 301 height 45
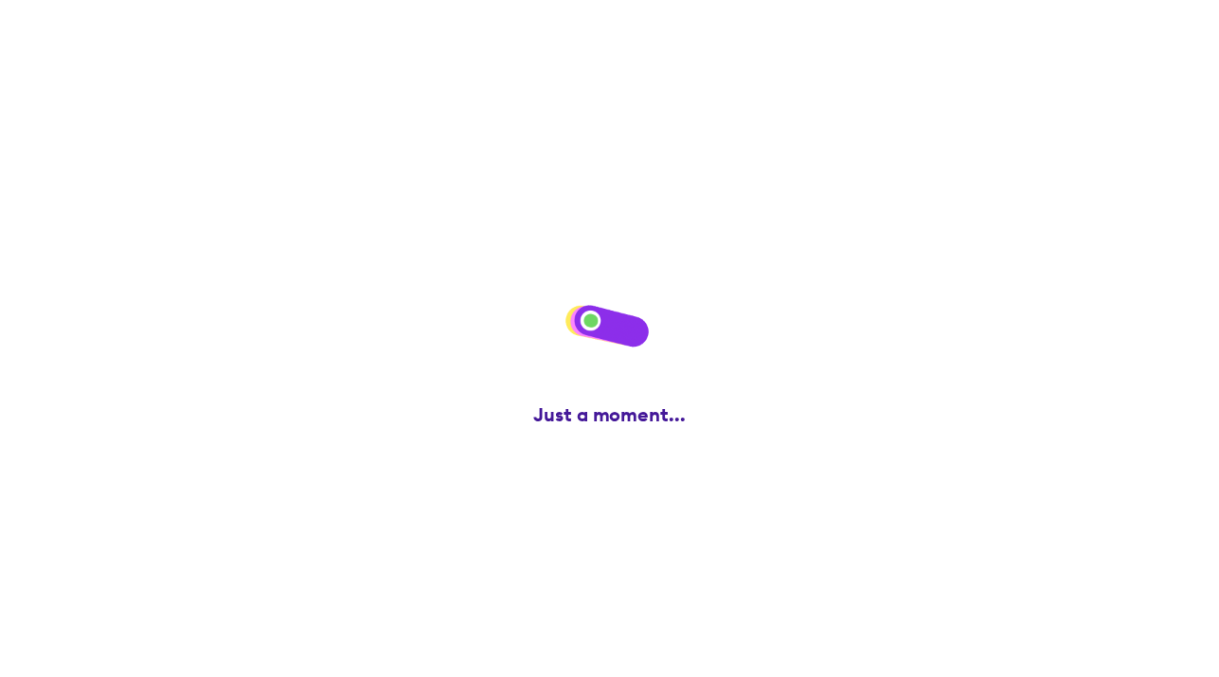
scroll to position [0, 0]
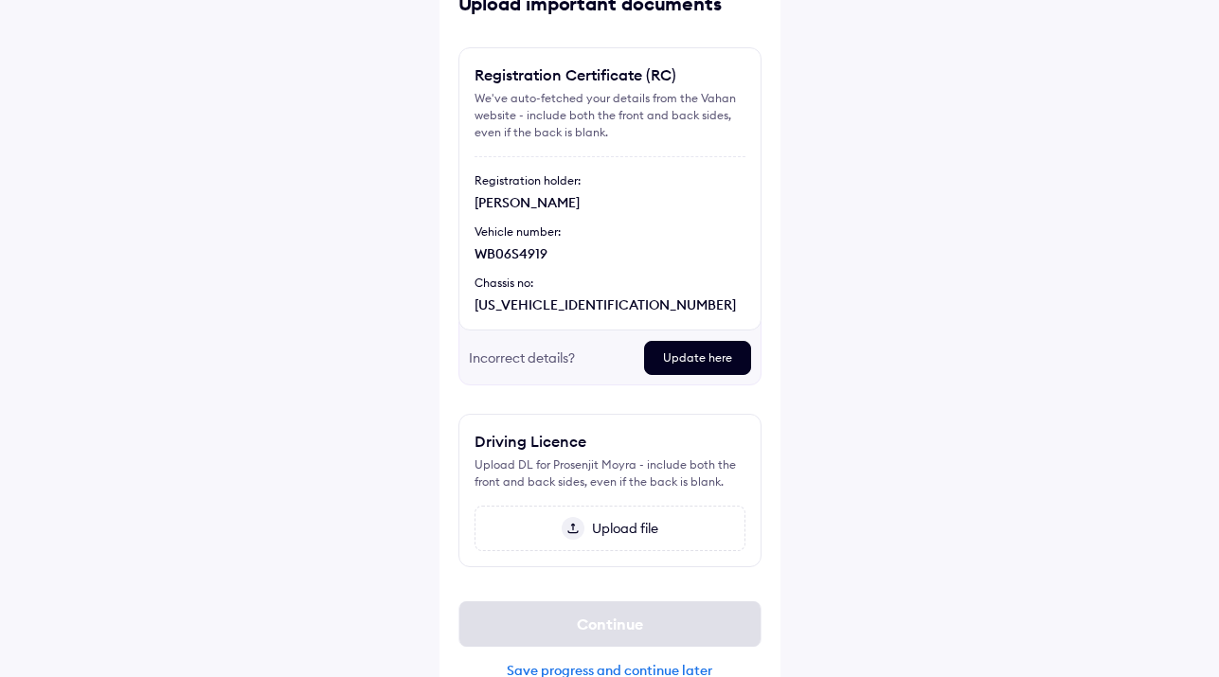
scroll to position [153, 0]
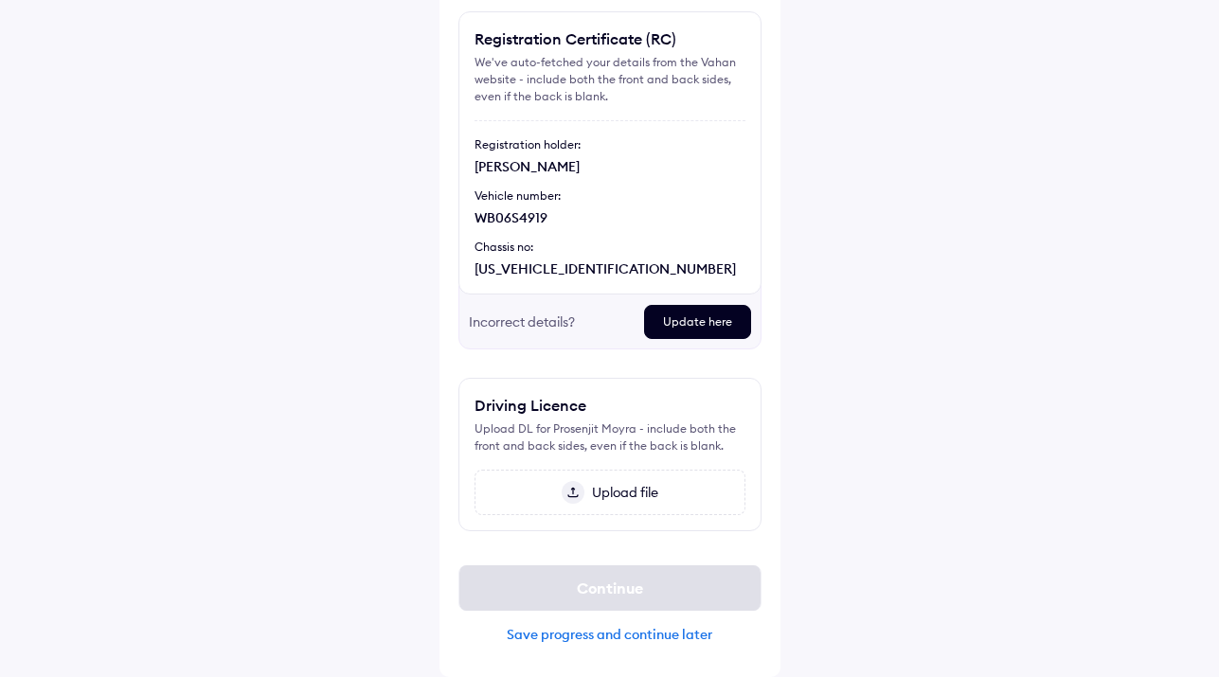
click at [645, 633] on div "Save progress and continue later" at bounding box center [609, 634] width 303 height 17
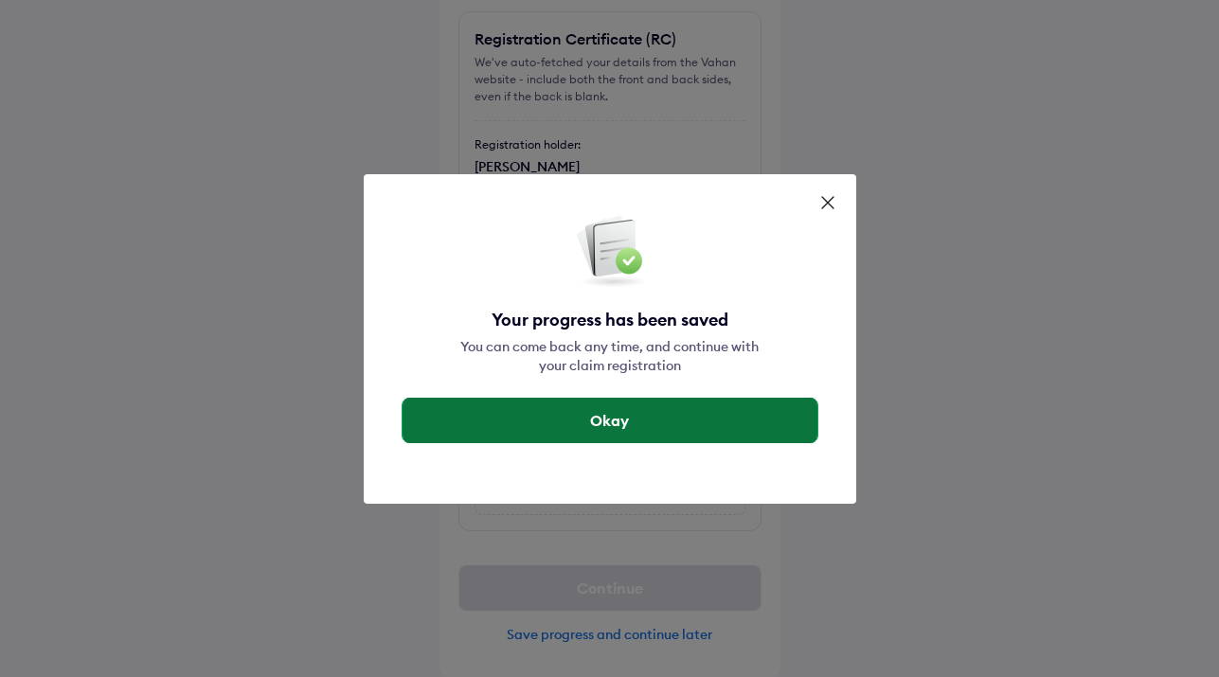
click at [656, 422] on button "Okay" at bounding box center [610, 420] width 415 height 45
